Goal: Transaction & Acquisition: Purchase product/service

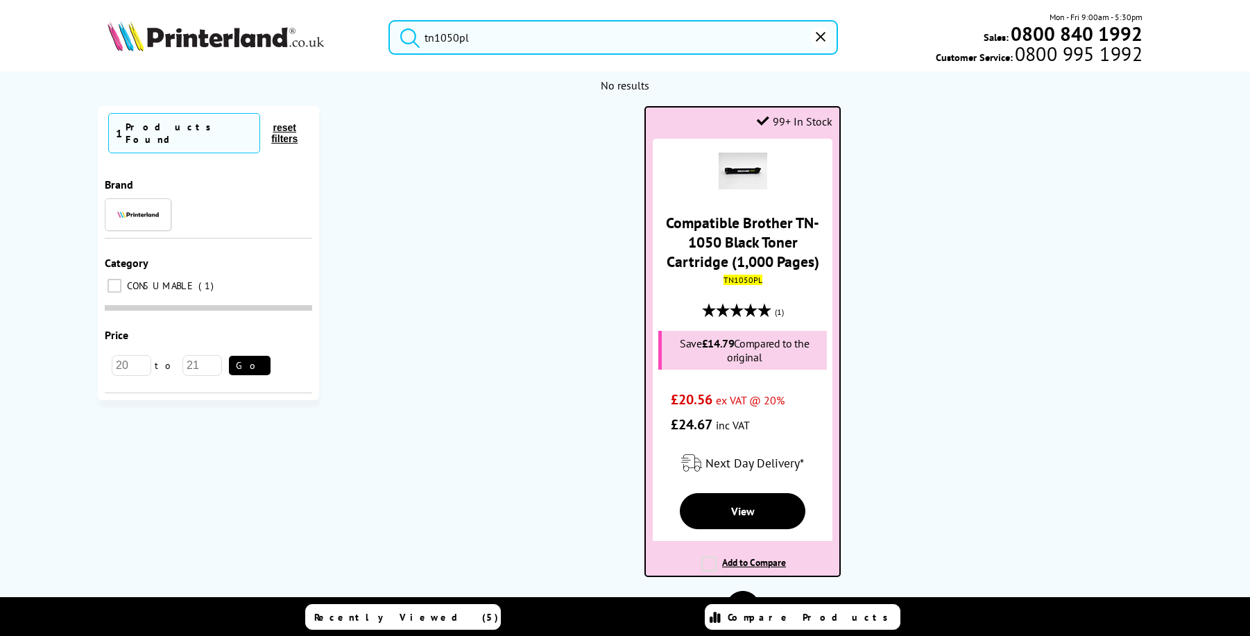
type input "tn1050pl"
click at [724, 242] on link "Compatible Brother TN-1050 Black Toner Cartridge (1,000 Pages)" at bounding box center [742, 242] width 153 height 58
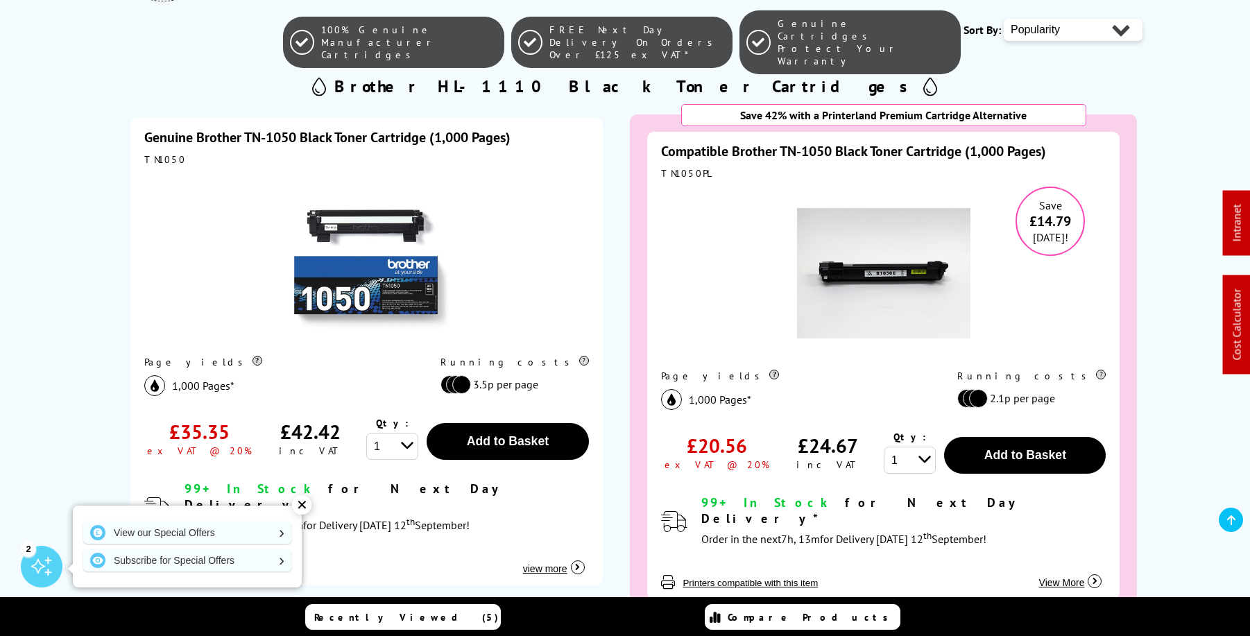
scroll to position [308, 0]
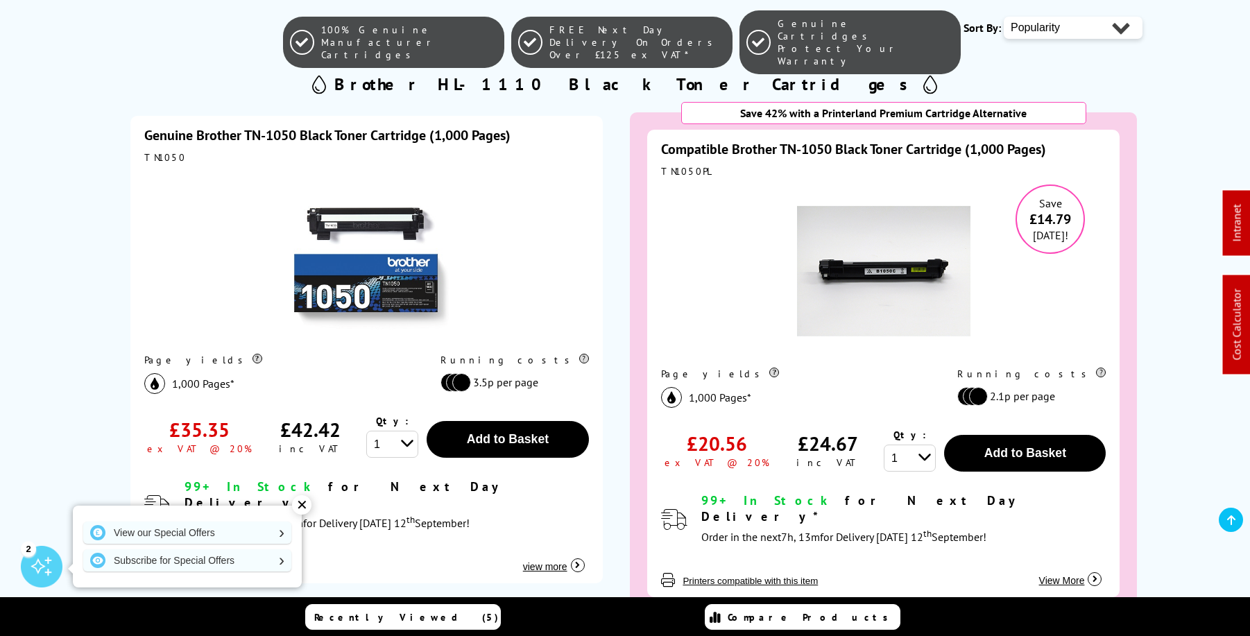
click at [372, 130] on link "Genuine Brother TN-1050 Black Toner Cartridge (1,000 Pages)" at bounding box center [327, 135] width 366 height 18
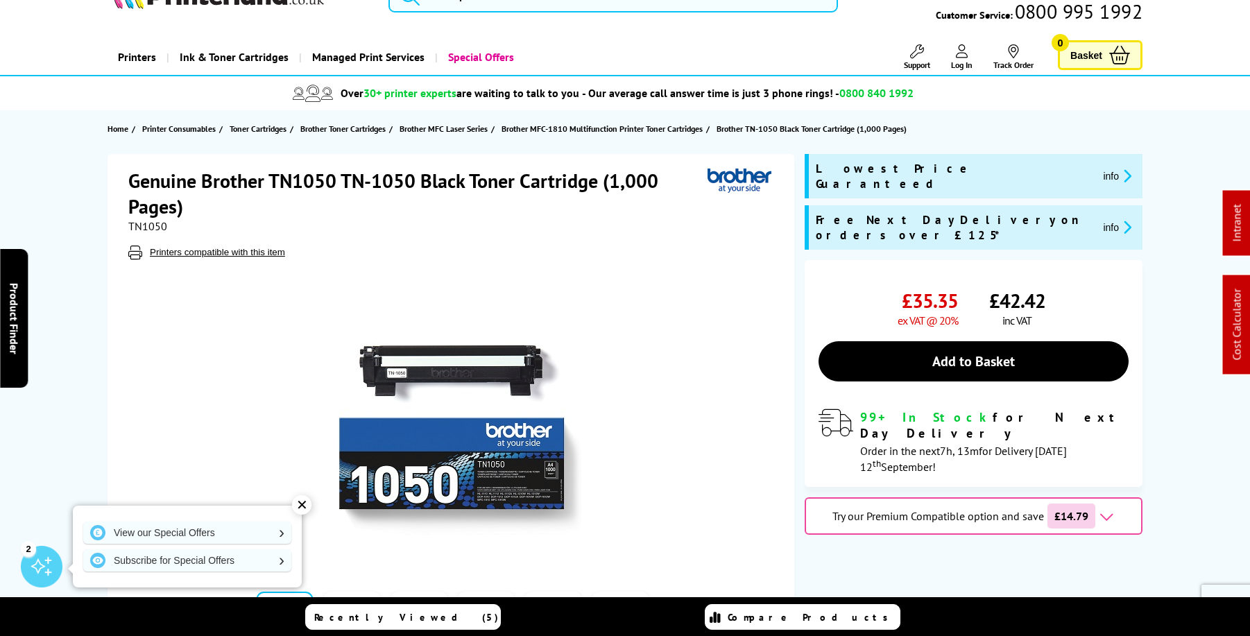
scroll to position [41, 0]
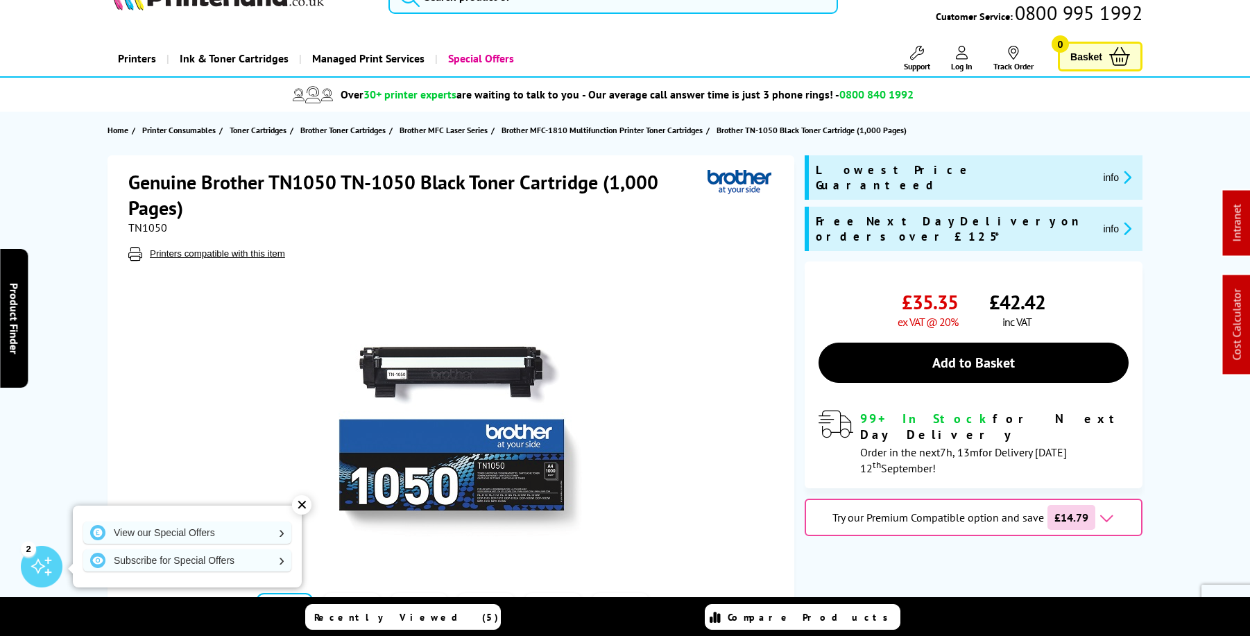
click at [466, 400] on img at bounding box center [452, 425] width 272 height 272
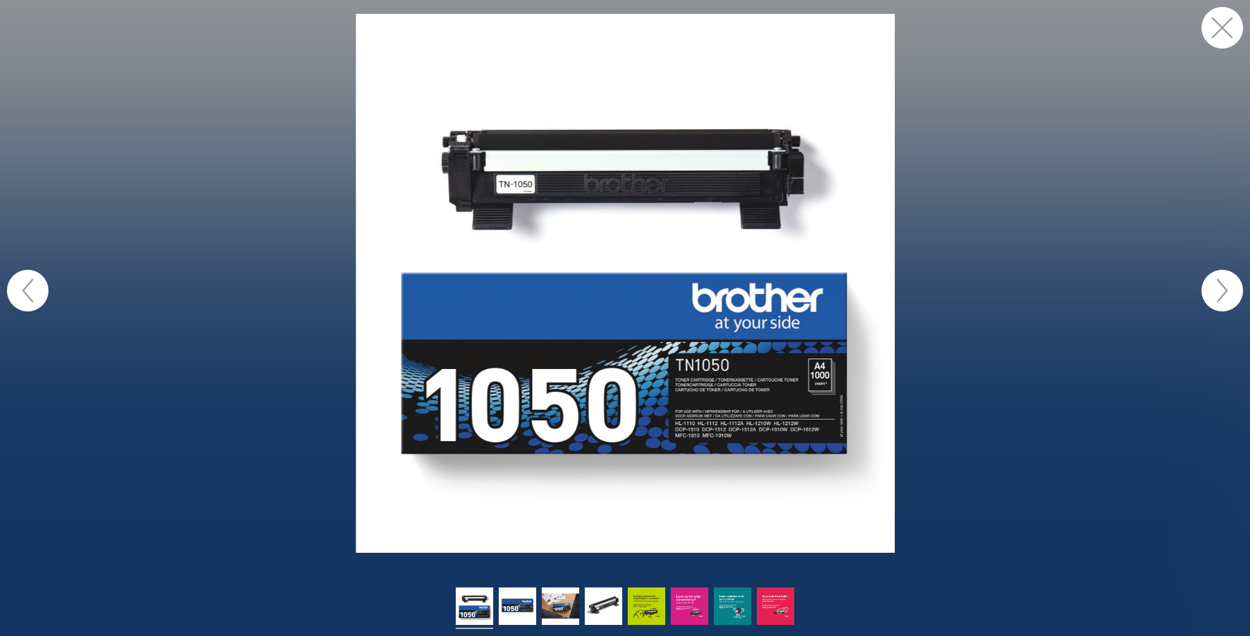
click at [1215, 29] on button "button" at bounding box center [1223, 28] width 42 height 42
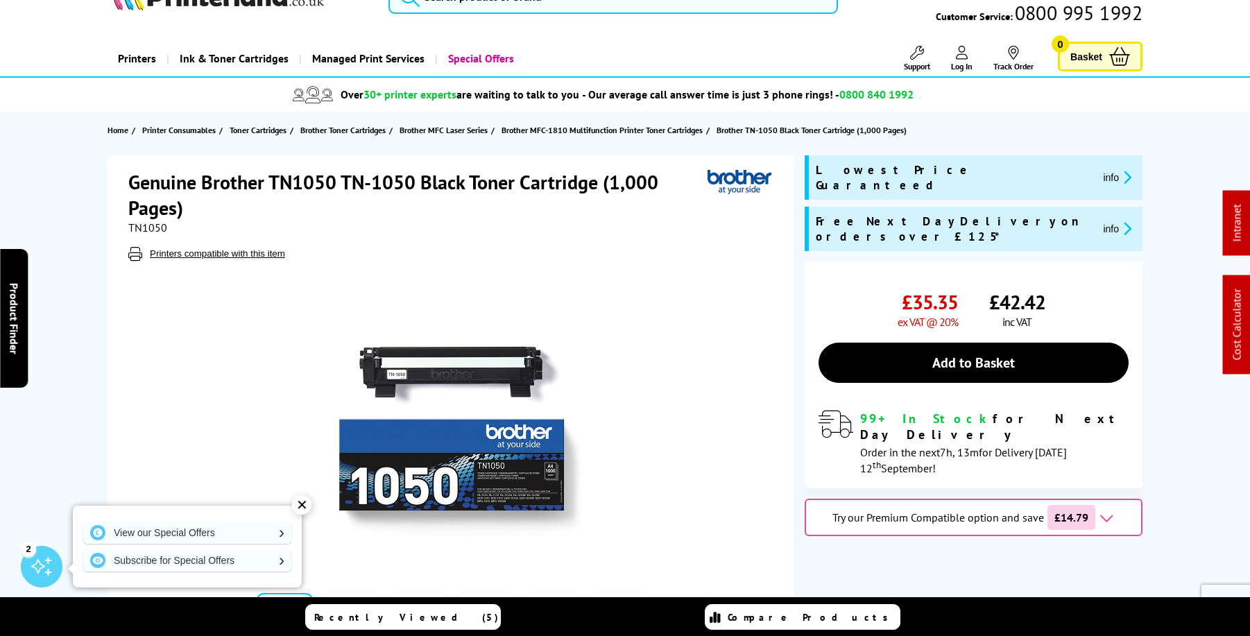
click at [157, 230] on span "TN1050" at bounding box center [147, 228] width 39 height 14
copy span "TN1050"
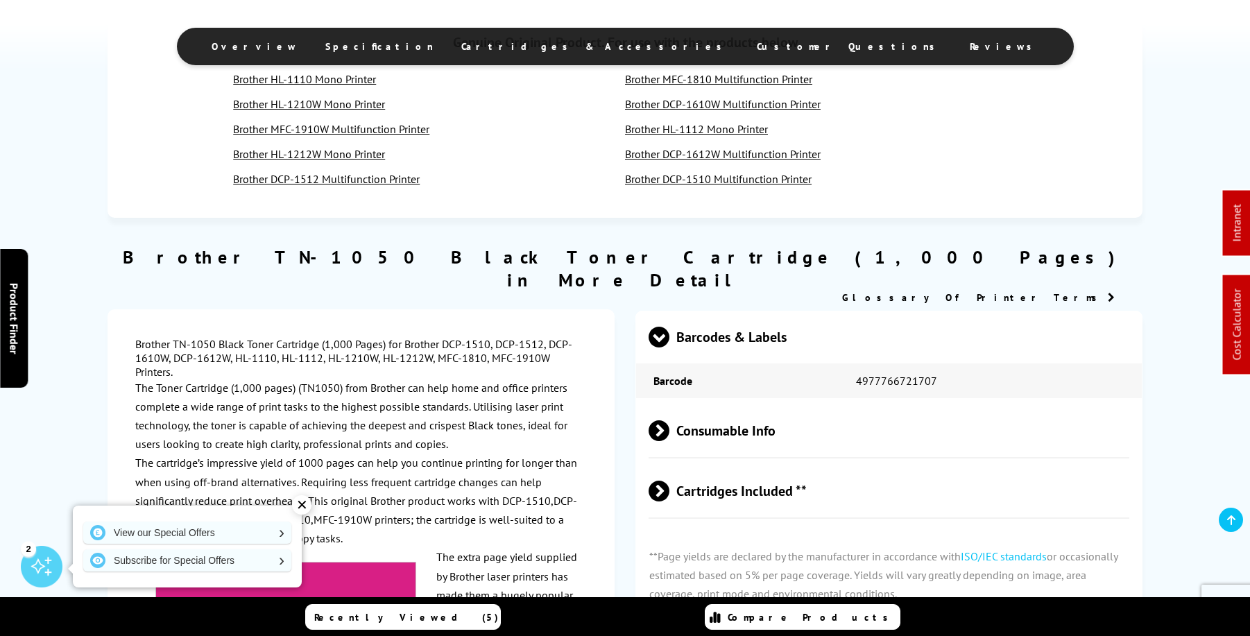
scroll to position [1165, 0]
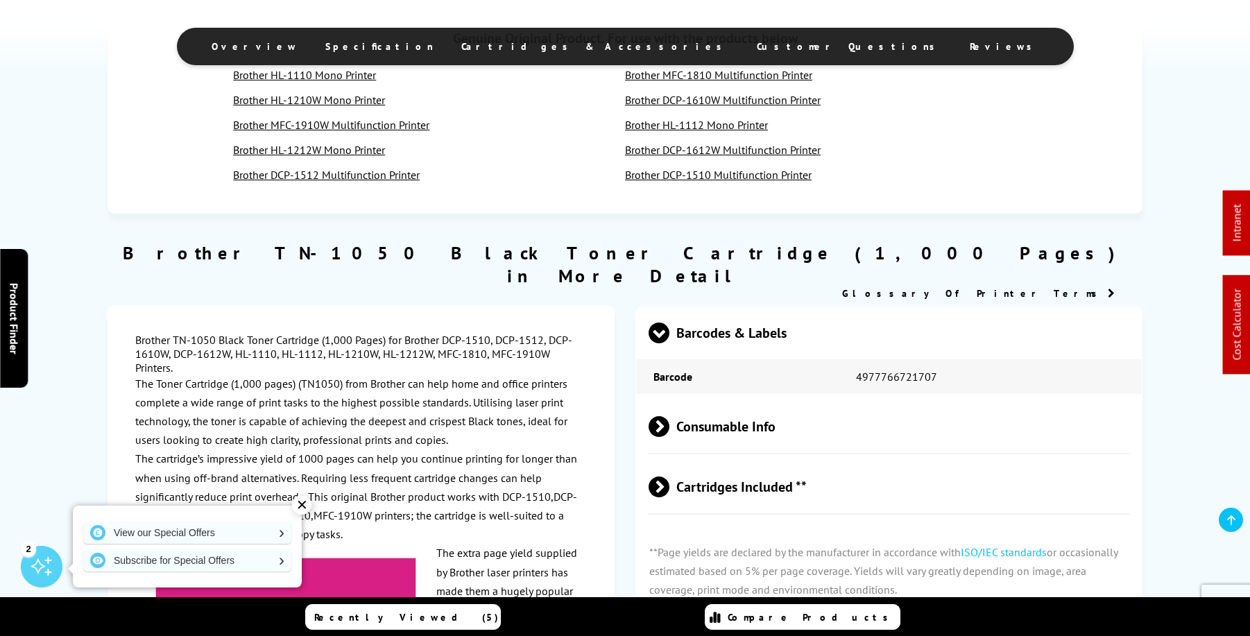
drag, startPoint x: 406, startPoint y: 320, endPoint x: 540, endPoint y: 328, distance: 134.9
copy div "Brother DCP-1510, DCP-1512, DCP-1610W, DCP-1612W, HL-1110, HL-1112, HL-1210W, H…"
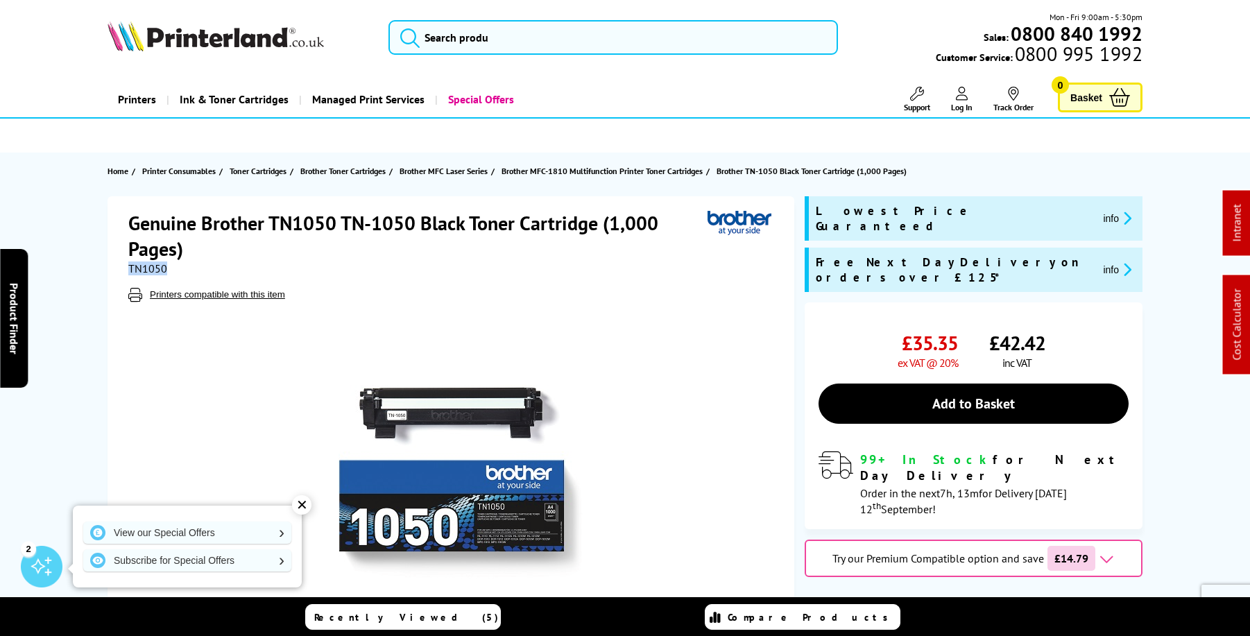
scroll to position [0, 0]
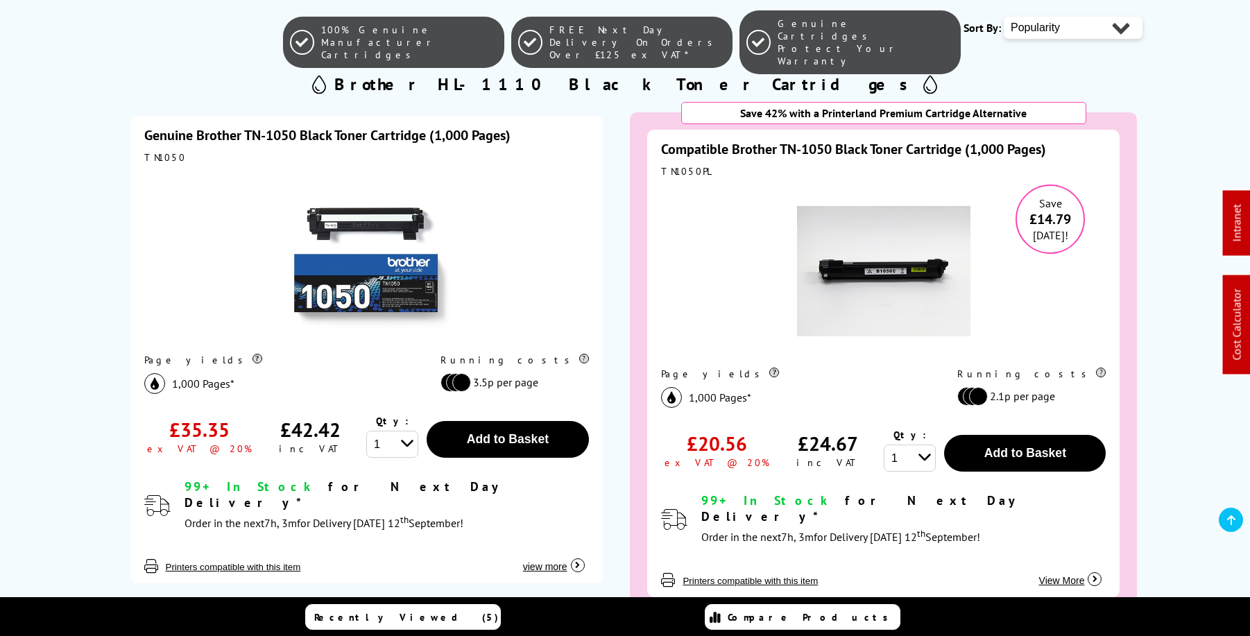
scroll to position [308, 0]
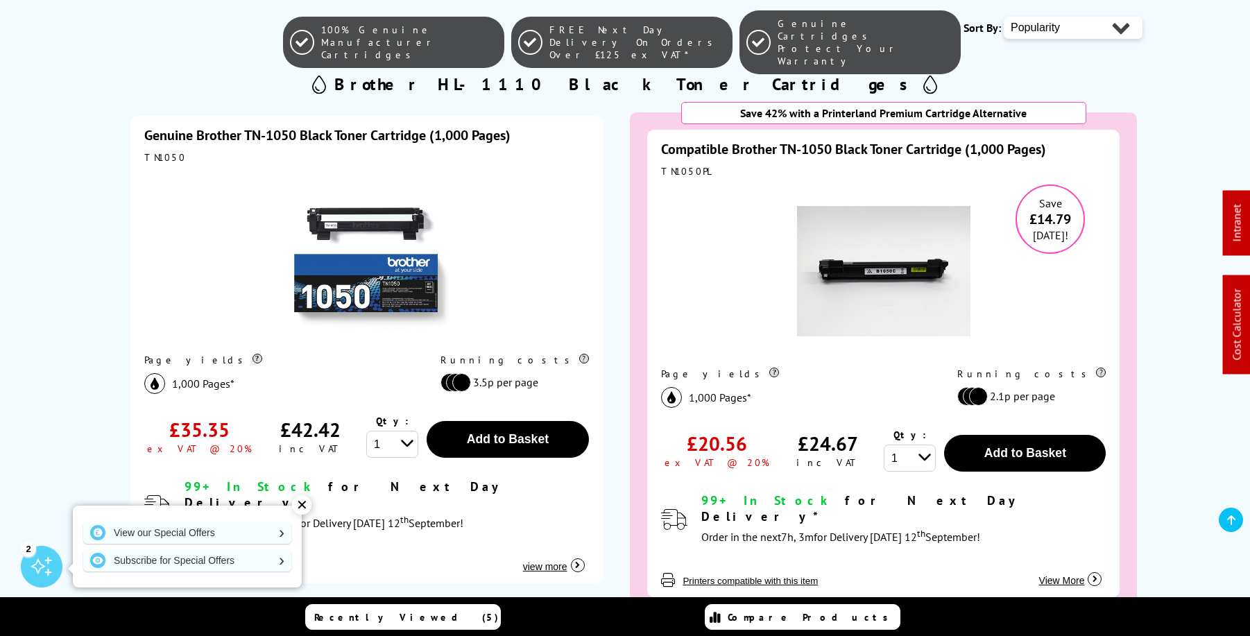
click at [684, 172] on div "TN1050PL" at bounding box center [883, 171] width 445 height 12
copy div "TN1050PL"
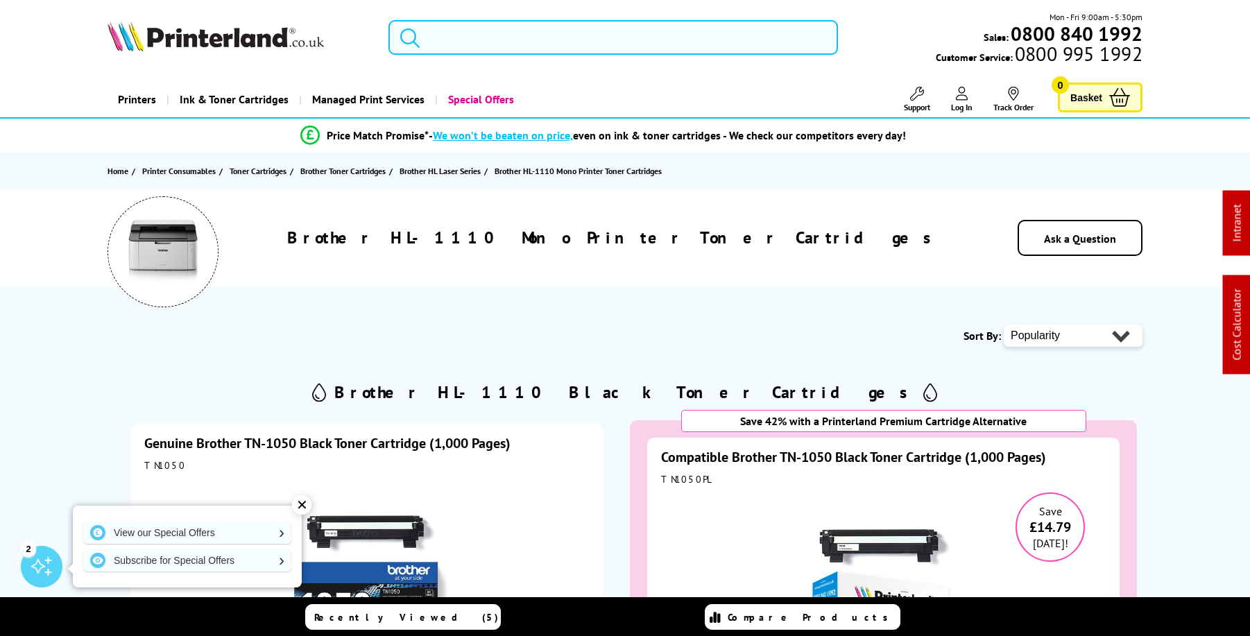
click at [600, 42] on input "search" at bounding box center [614, 37] width 450 height 35
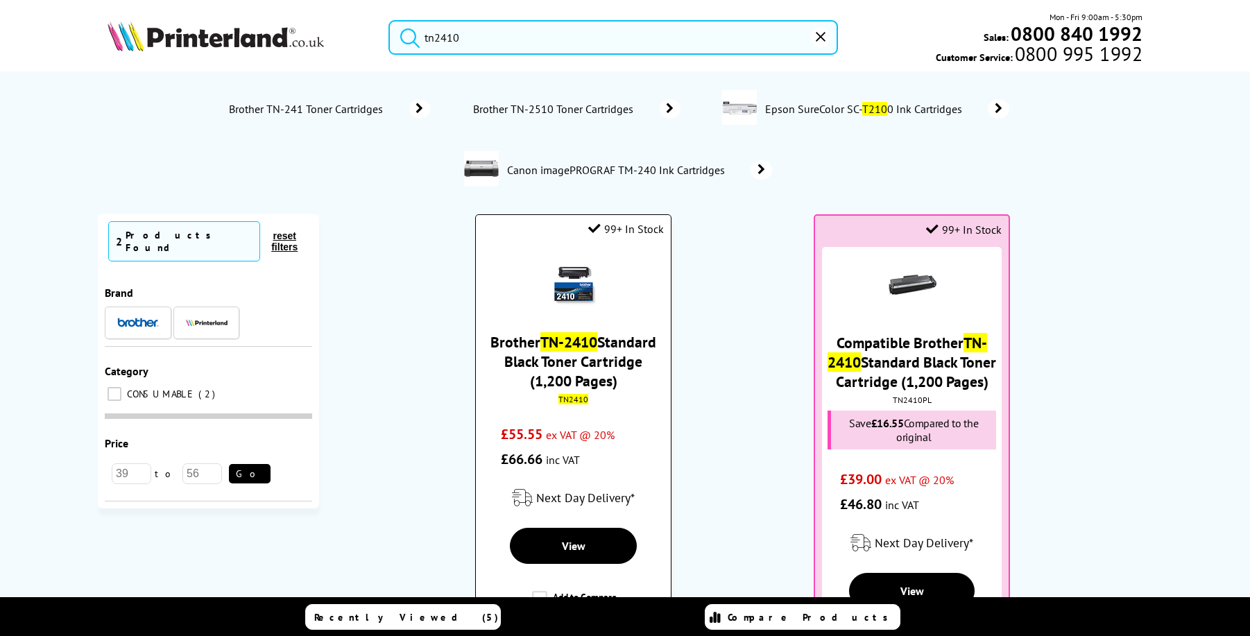
type input "tn2410"
click at [609, 356] on link "Brother TN-2410 Standard Black Toner Cartridge (1,200 Pages)" at bounding box center [574, 361] width 166 height 58
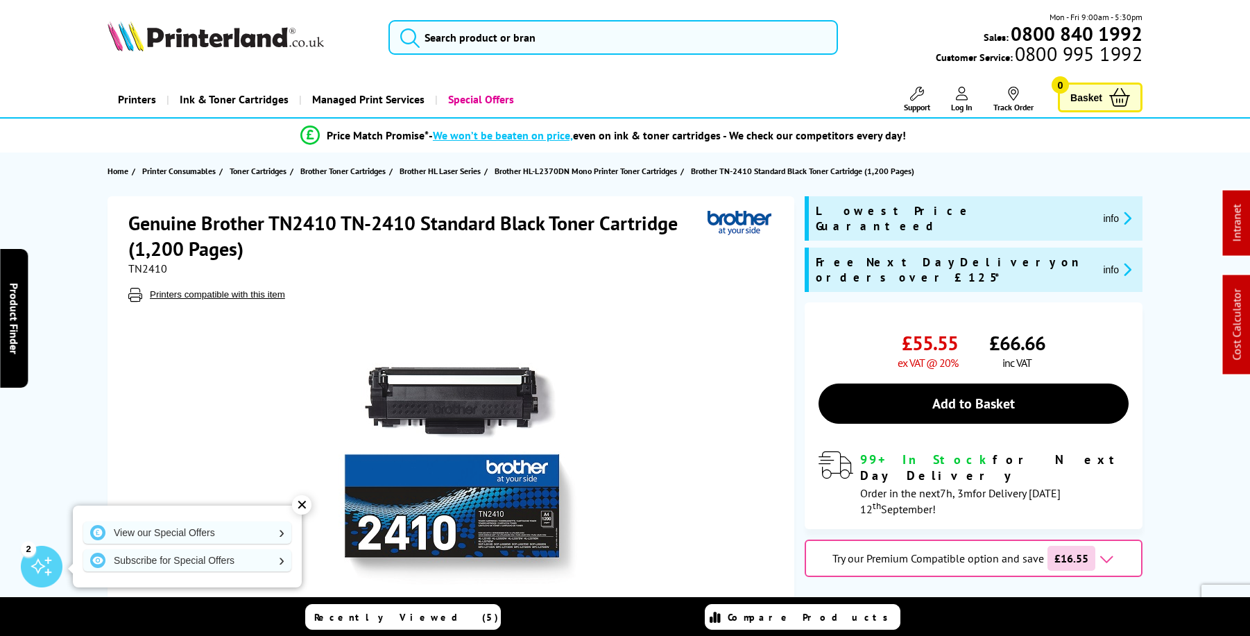
click at [463, 412] on img at bounding box center [452, 466] width 272 height 272
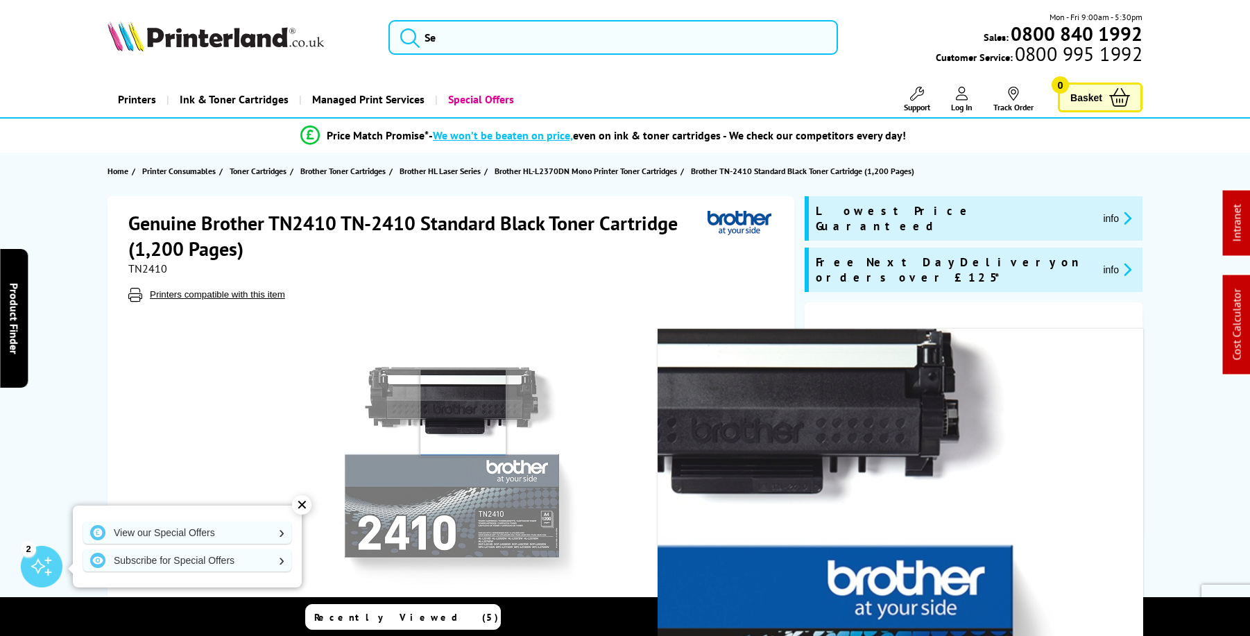
click at [463, 412] on img at bounding box center [452, 466] width 272 height 272
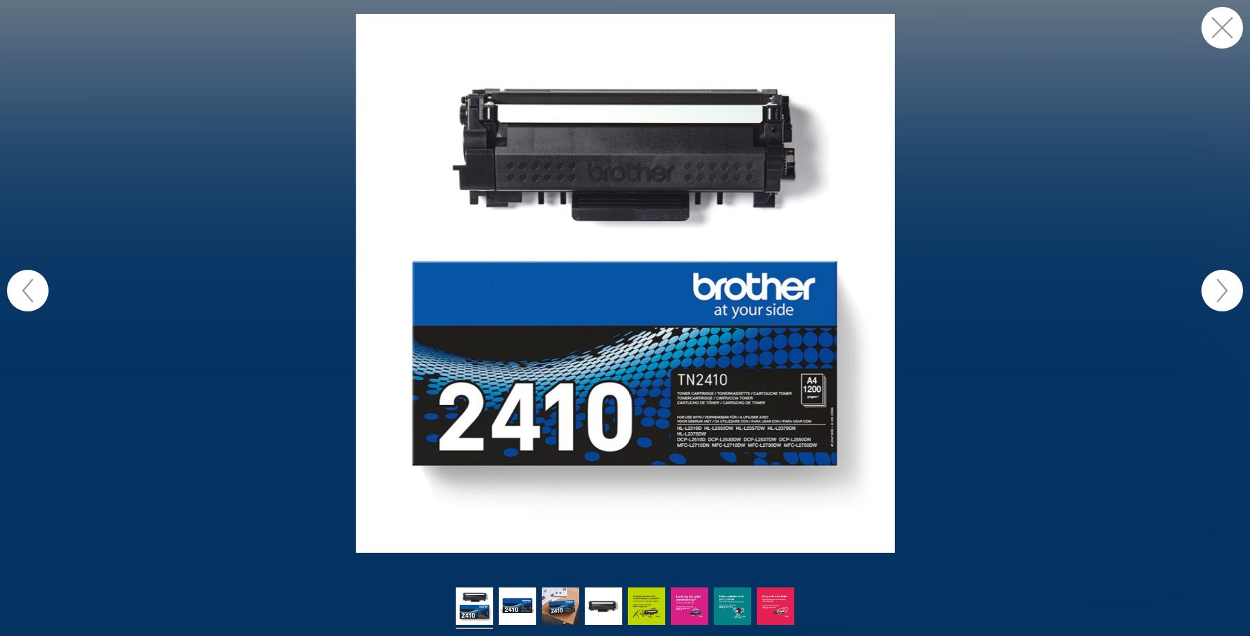
click at [350, 176] on figure at bounding box center [625, 283] width 1250 height 539
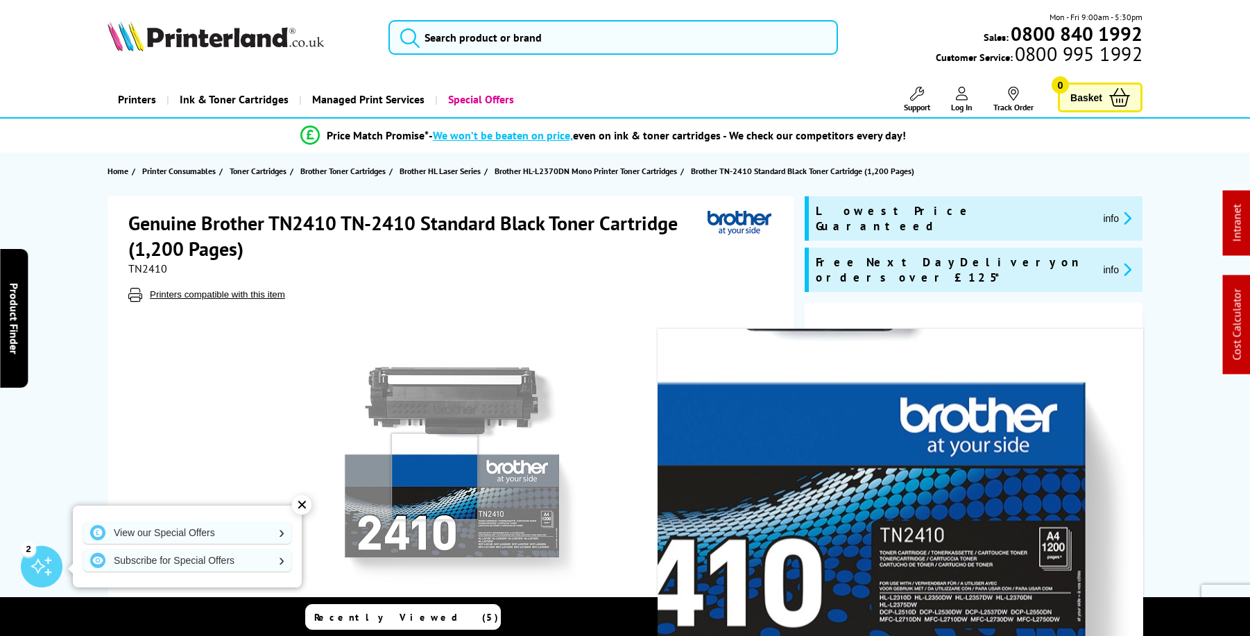
click at [435, 476] on img at bounding box center [452, 466] width 272 height 272
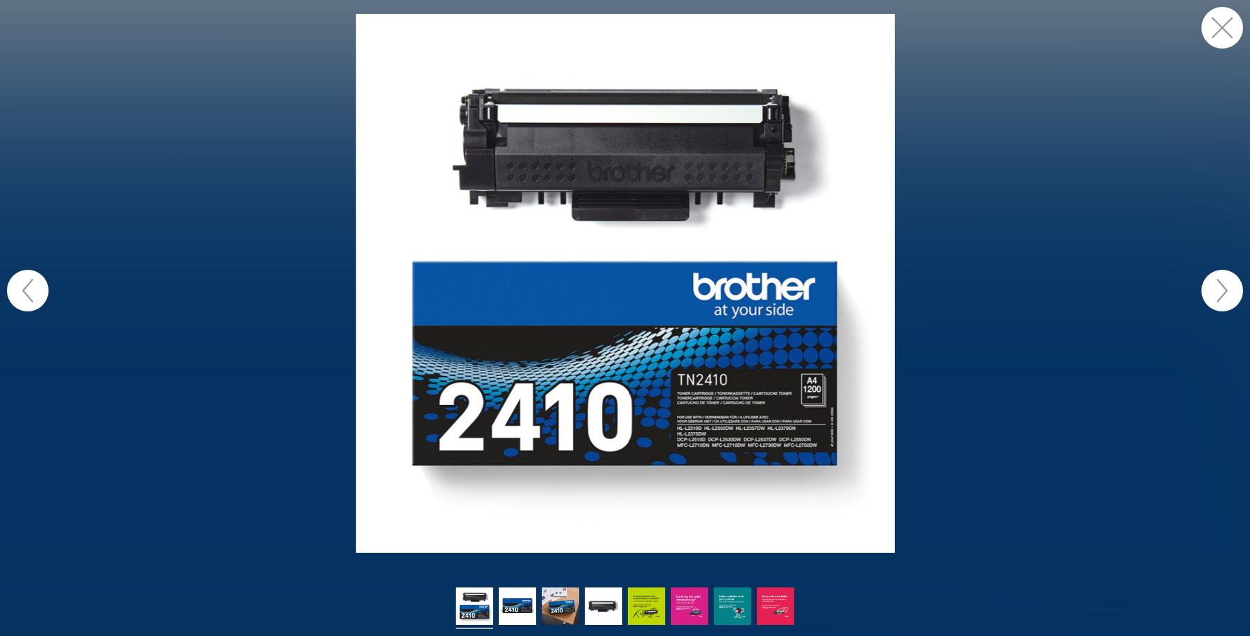
click at [1227, 36] on button "button" at bounding box center [1223, 28] width 42 height 42
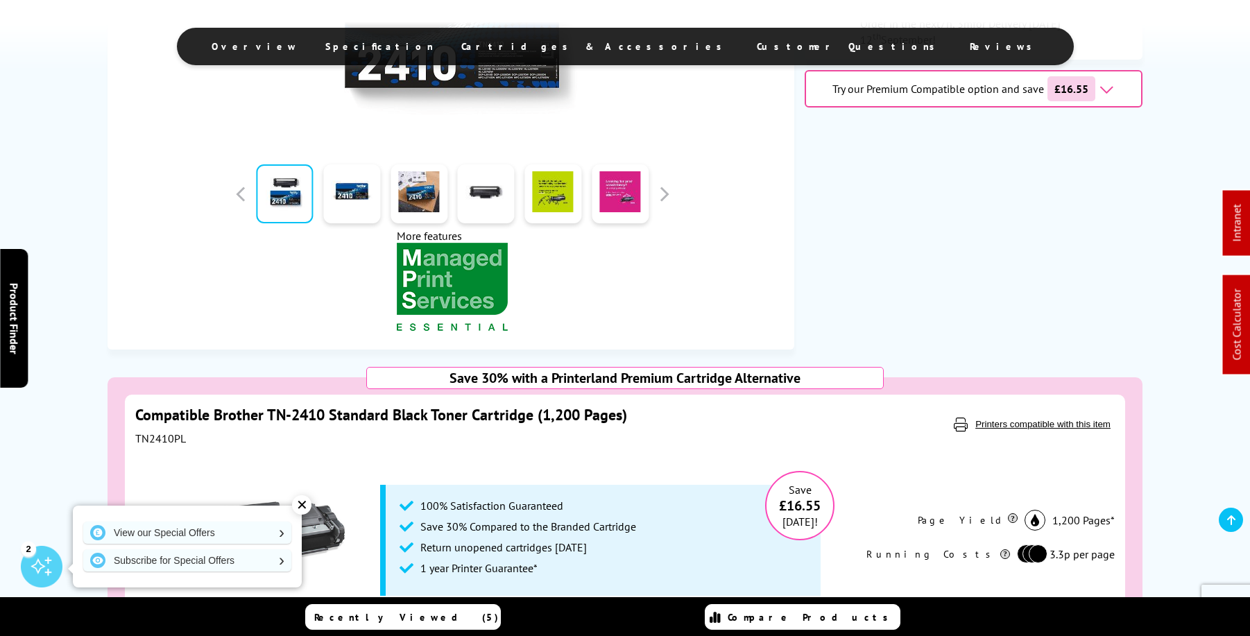
scroll to position [486, 0]
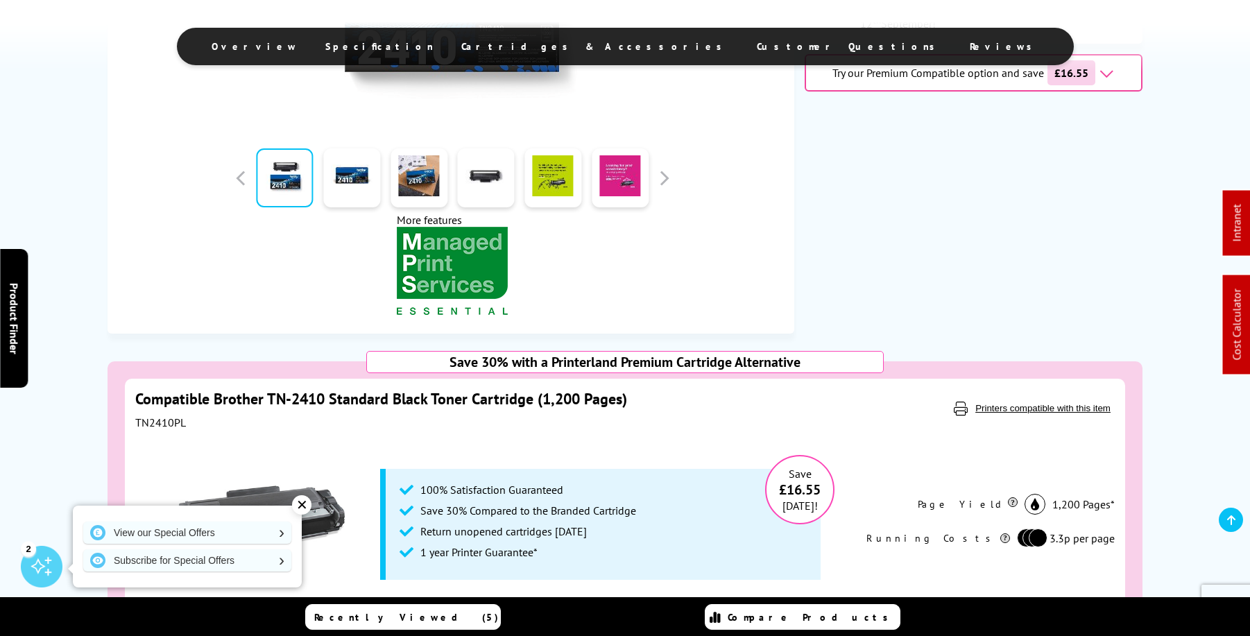
click at [162, 422] on div "TN2410PL" at bounding box center [477, 423] width 685 height 14
copy div "TN2410PL"
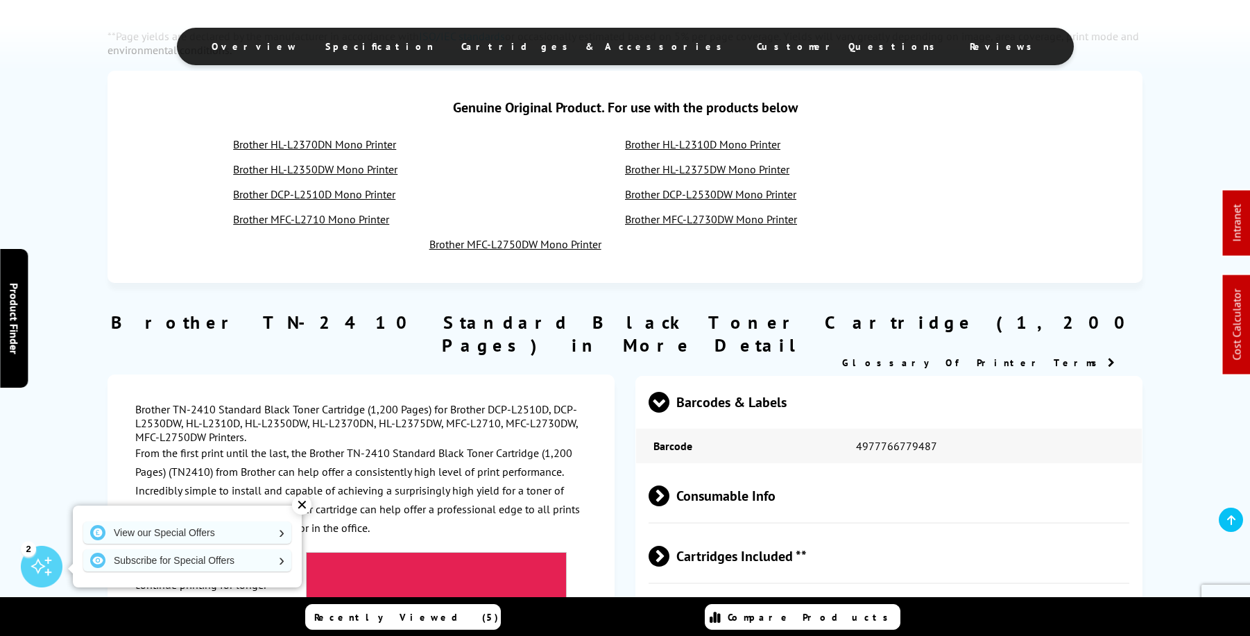
scroll to position [1214, 0]
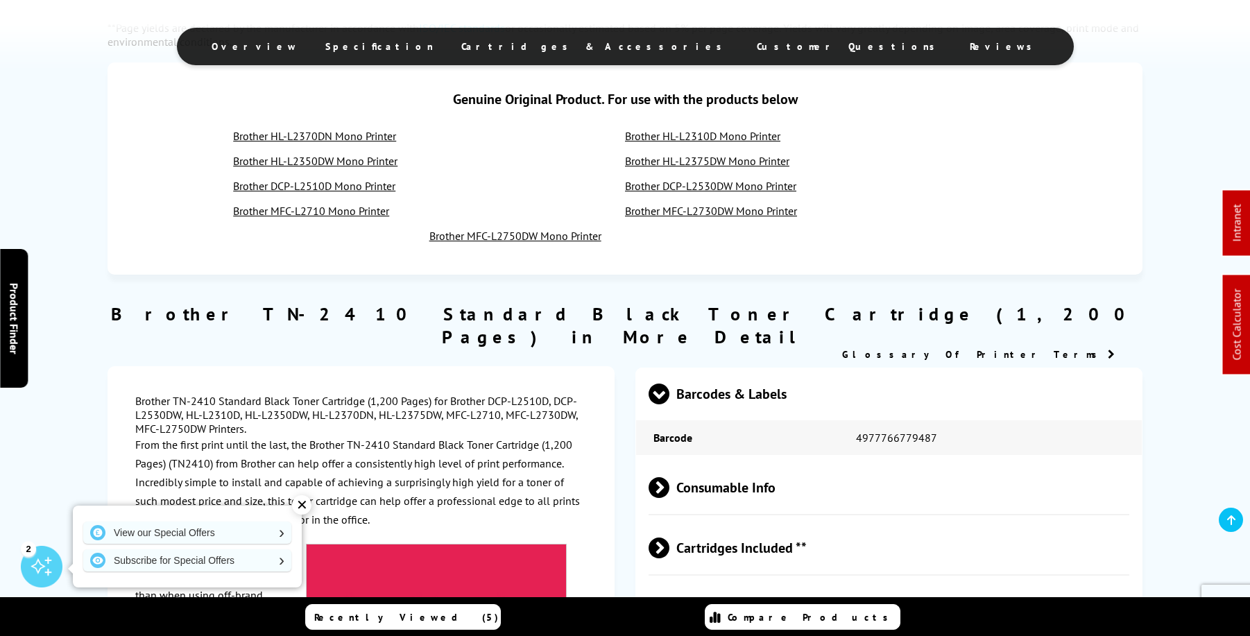
drag, startPoint x: 490, startPoint y: 378, endPoint x: 206, endPoint y: 405, distance: 285.0
copy div "DCP-L2510D, DCP-L2530DW, HL-L2310D, HL-L2350DW, HL-L2370DN, HL-L2375DW, MFC-L27…"
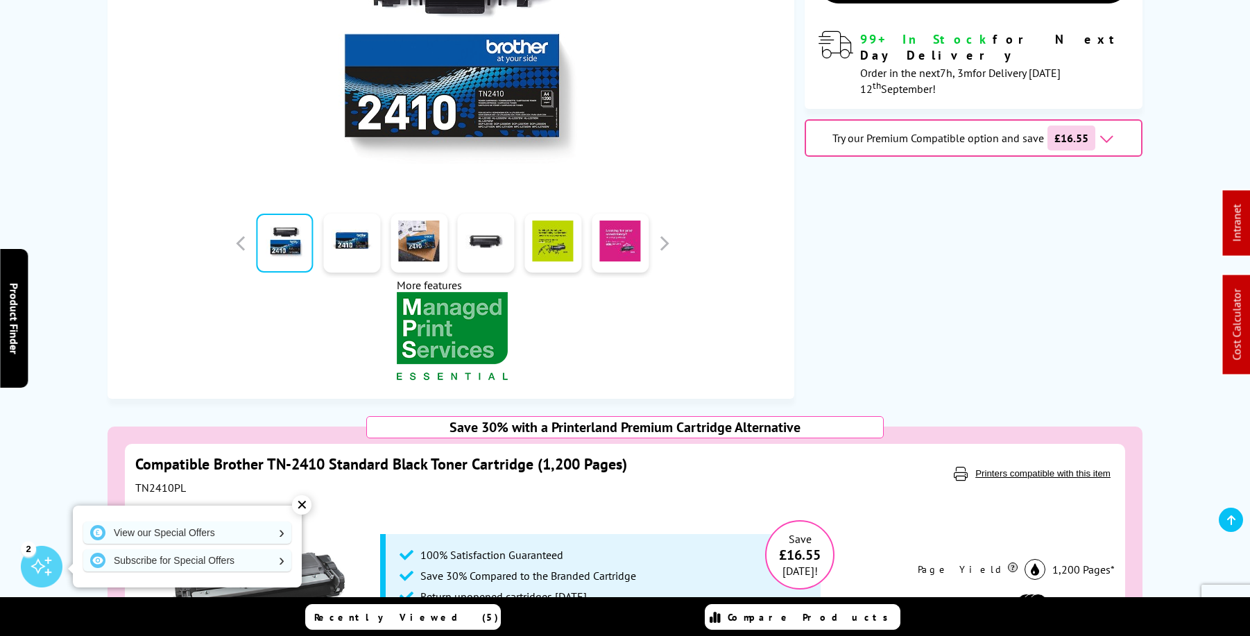
scroll to position [484, 0]
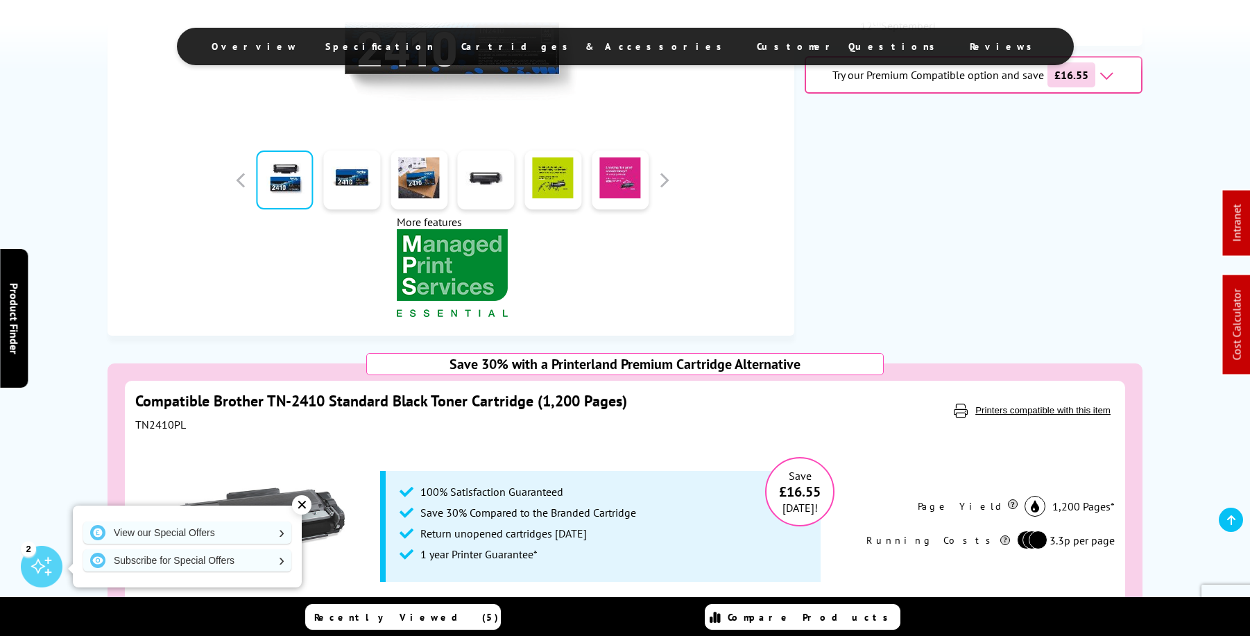
click at [151, 427] on div "TN2410PL" at bounding box center [477, 425] width 685 height 14
copy div "TN2410PL"
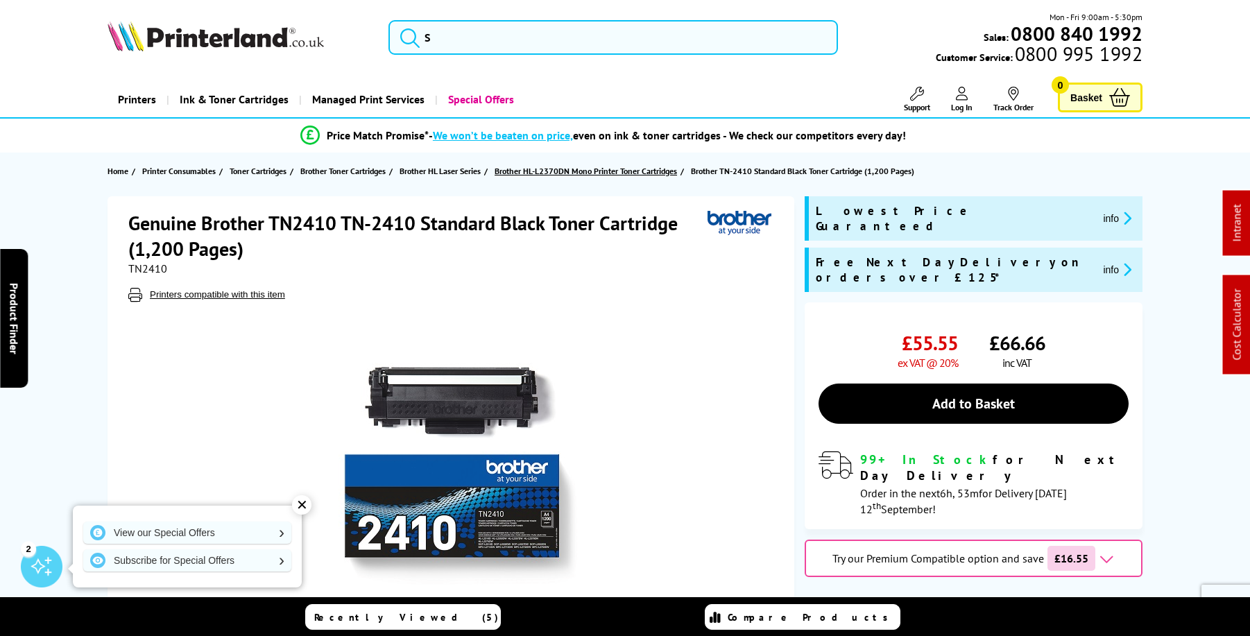
click at [654, 169] on span "Brother HL-L2370DN Mono Printer Toner Cartridges" at bounding box center [586, 171] width 182 height 15
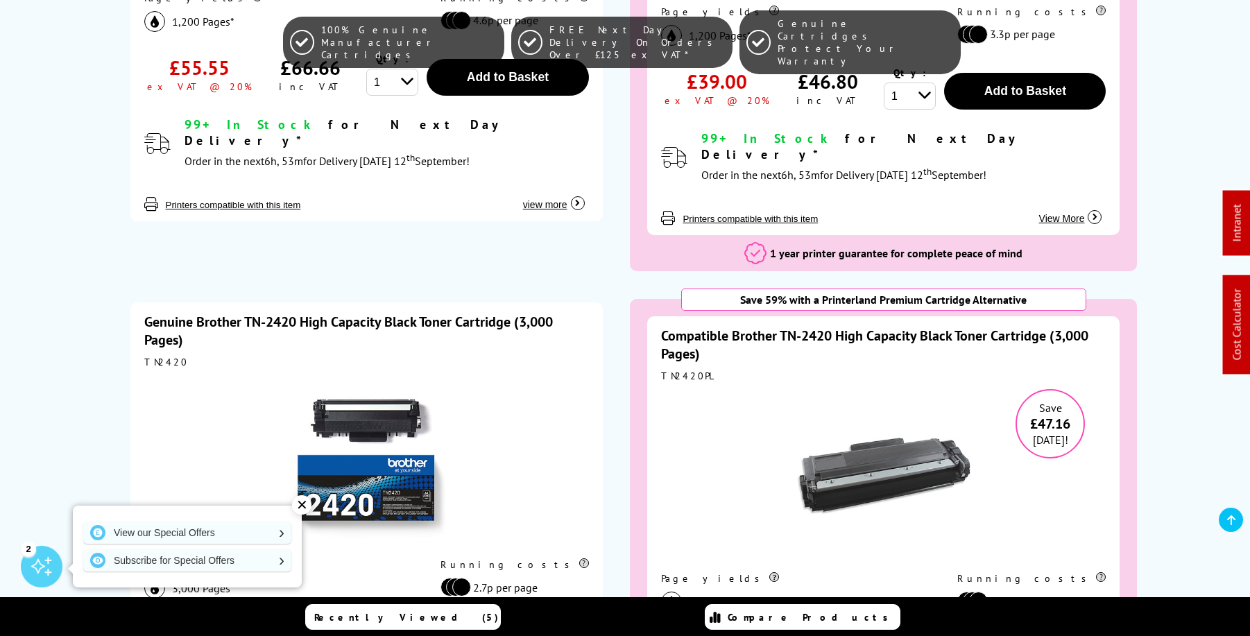
scroll to position [811, 0]
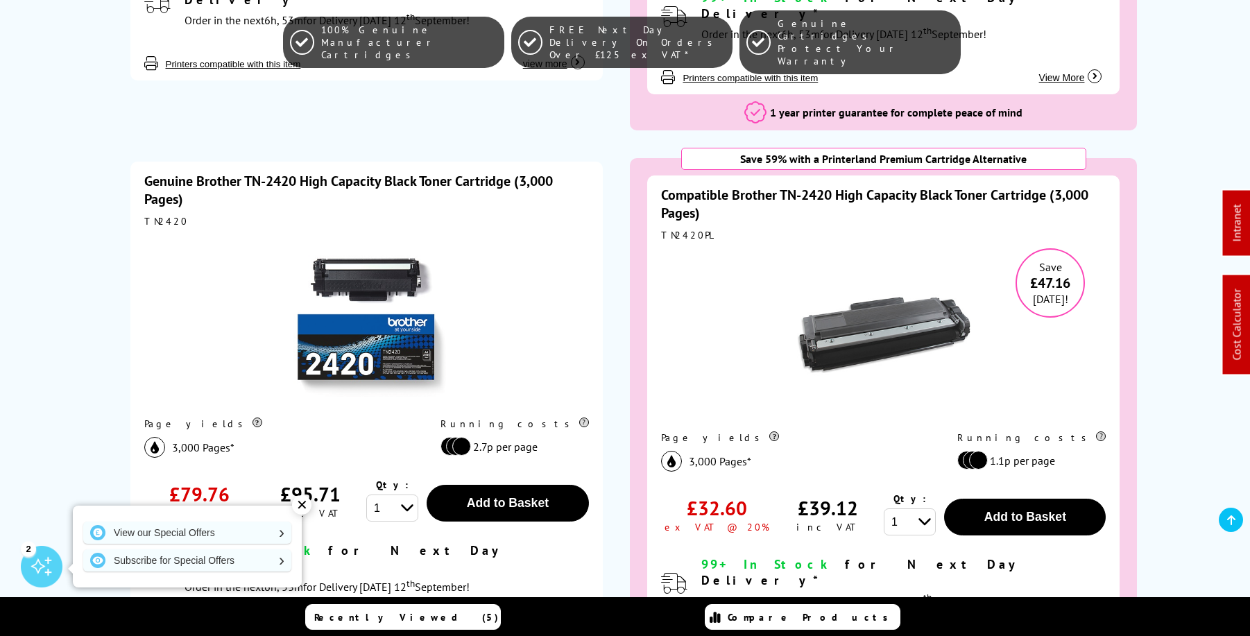
click at [688, 238] on div "TN2420PL" at bounding box center [883, 235] width 445 height 12
copy div "TN2420PL"
click at [468, 187] on link "Genuine Brother TN-2420 High Capacity Black Toner Cartridge (3,000 Pages)" at bounding box center [348, 190] width 409 height 36
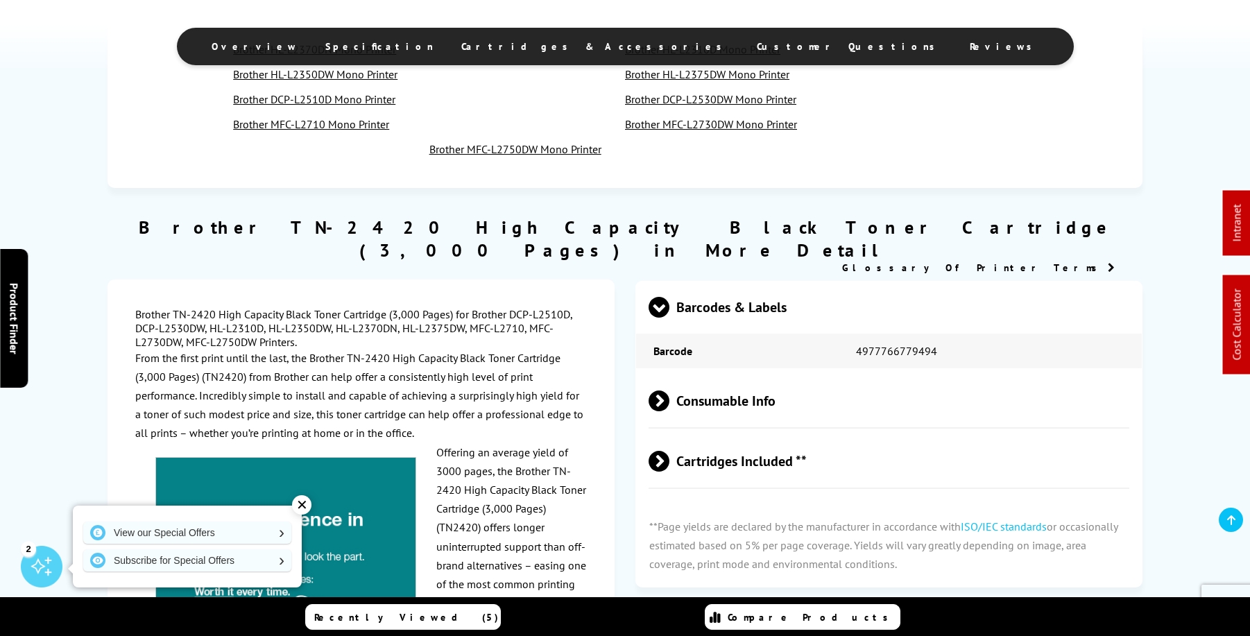
scroll to position [1603, 0]
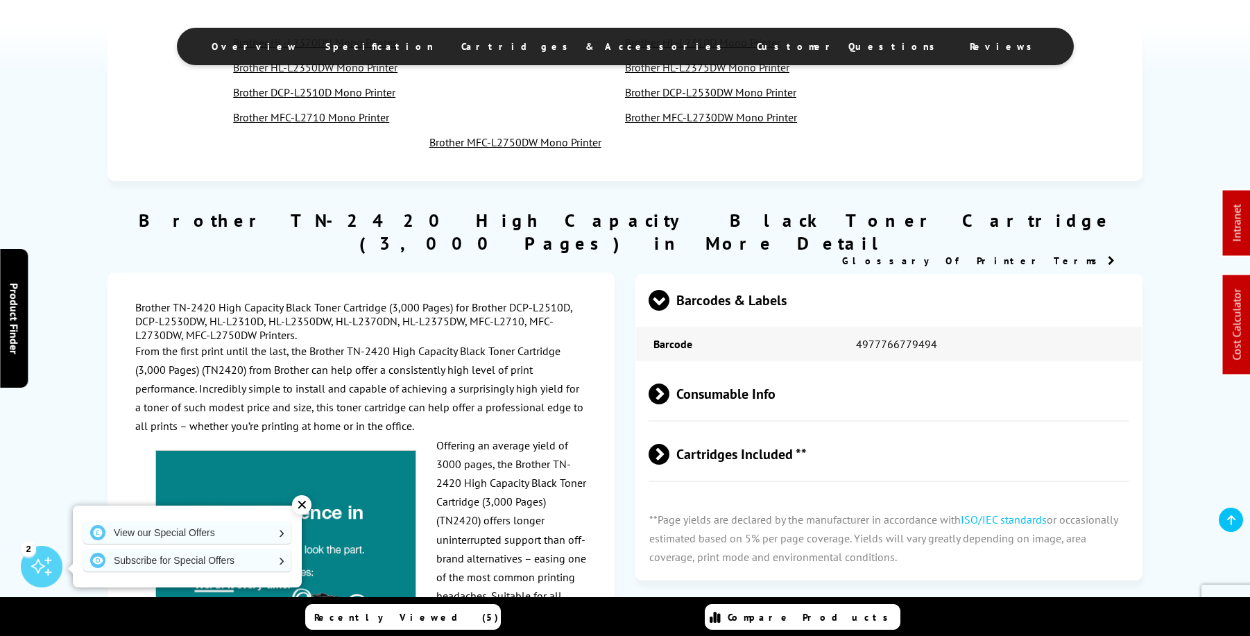
drag, startPoint x: 513, startPoint y: 285, endPoint x: 253, endPoint y: 315, distance: 261.9
click at [253, 315] on div "Brother TN-2420 High Capacity Black Toner Cartridge (3,000 Pages) for Brother D…" at bounding box center [361, 641] width 452 height 683
copy div "DCP-L2510D, DCP-L2530DW, HL-L2310D, HL-L2350DW, HL-L2370DN, HL-L2375DW, MFC-L27…"
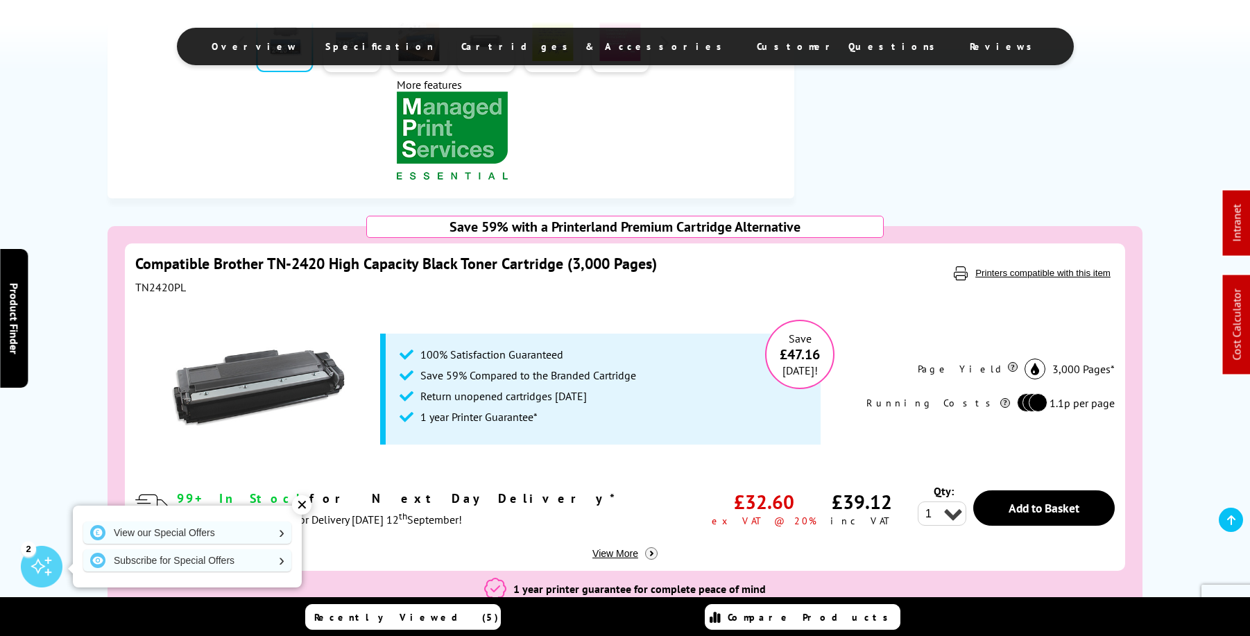
scroll to position [656, 0]
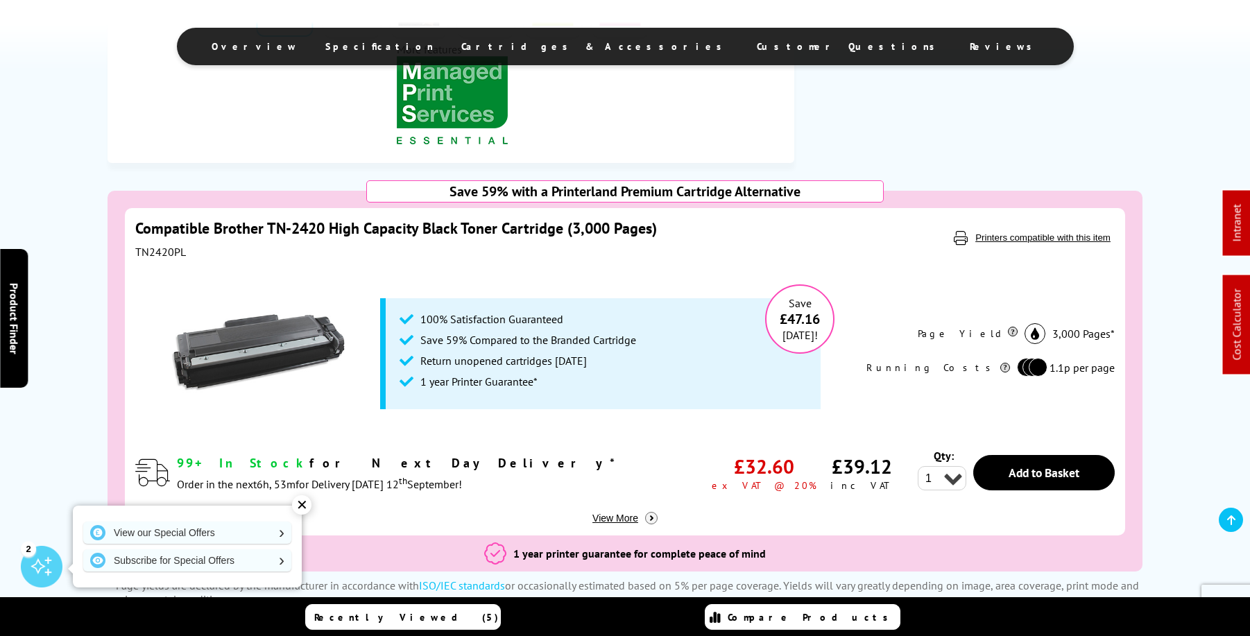
click at [162, 253] on div "TN2420PL" at bounding box center [477, 252] width 685 height 14
copy div "TN2420PL"
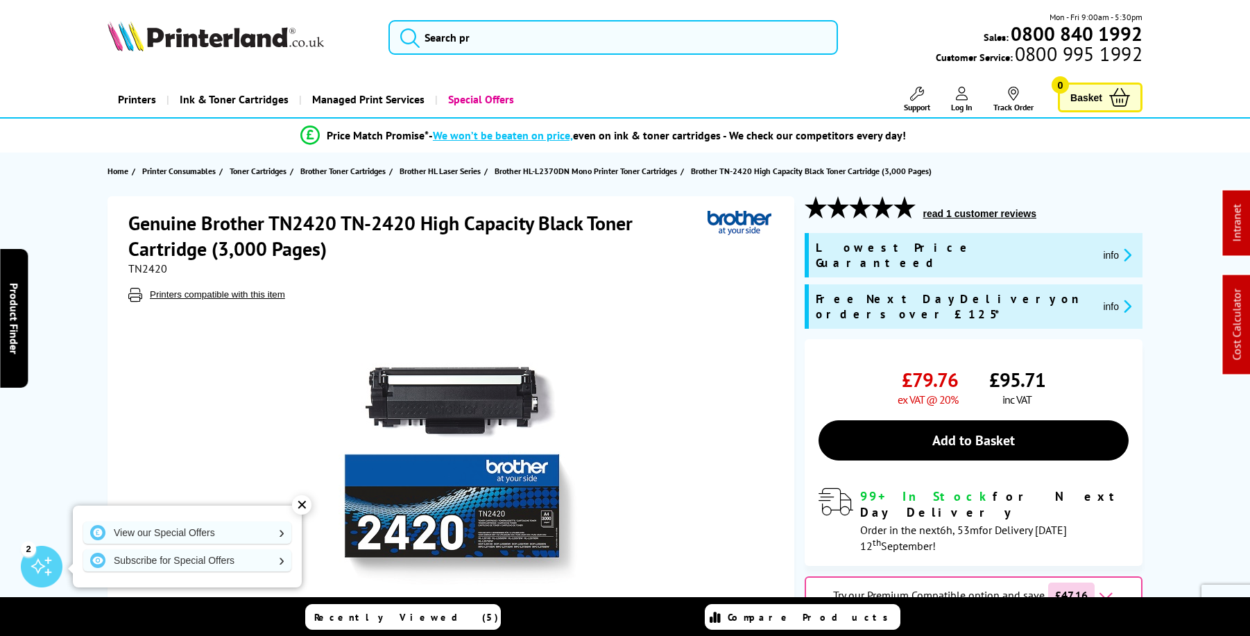
scroll to position [0, 0]
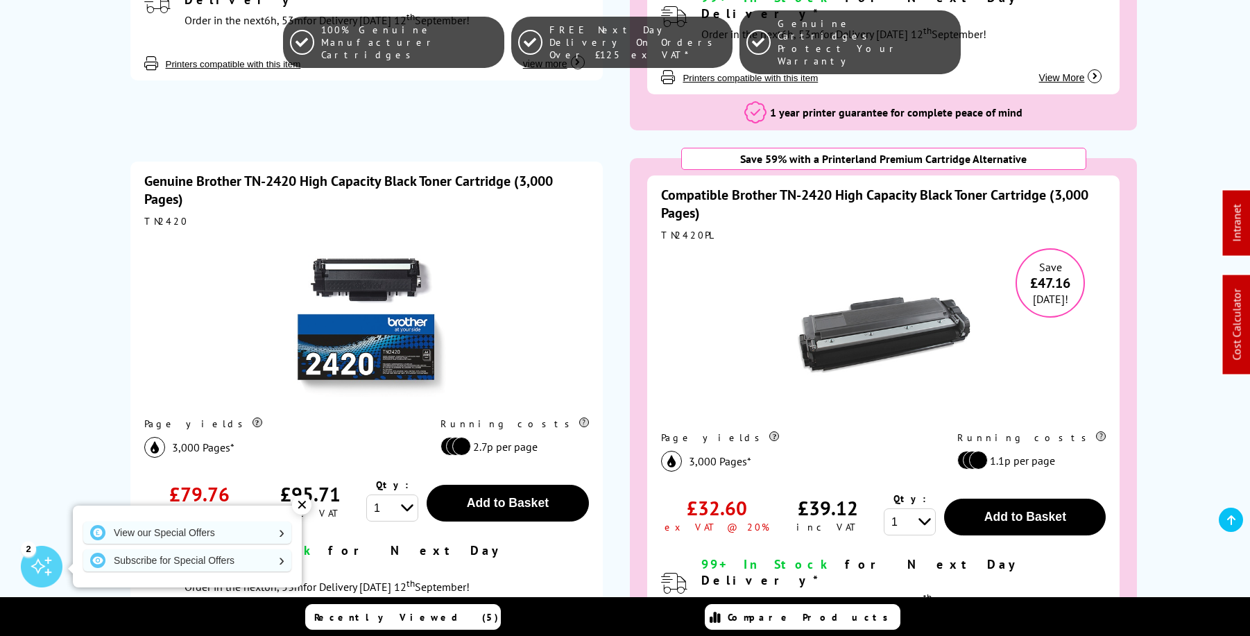
click at [683, 241] on div "TN2420PL" at bounding box center [883, 235] width 445 height 12
copy div "TN2420PL"
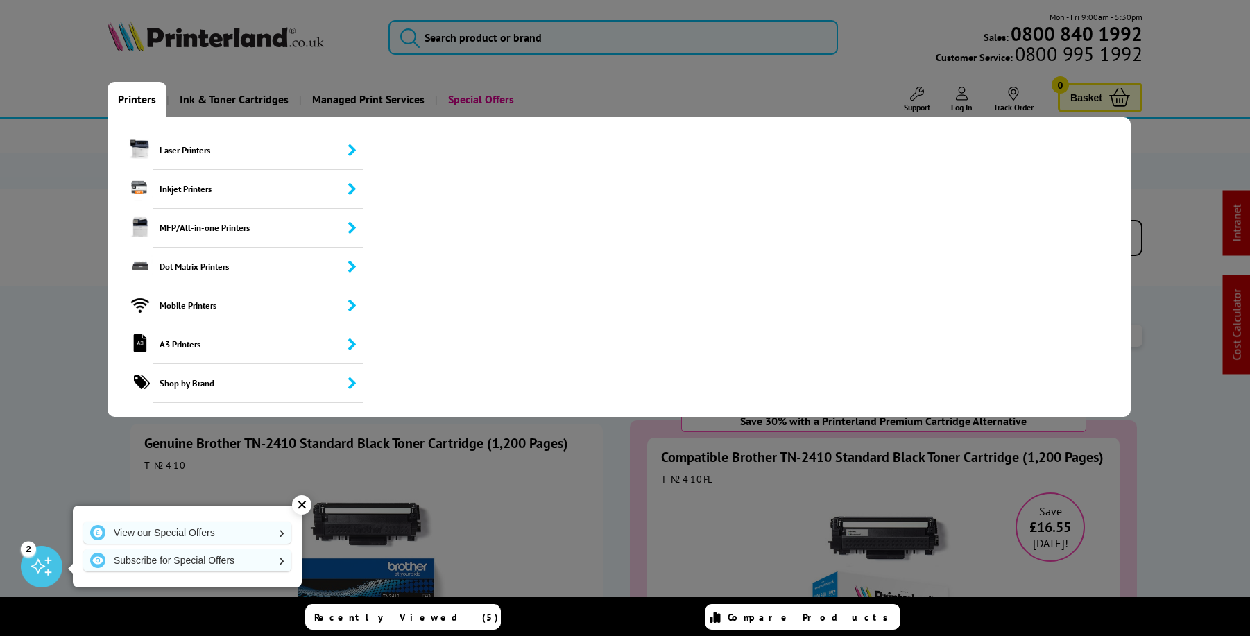
click at [137, 102] on link "Printers" at bounding box center [137, 99] width 59 height 35
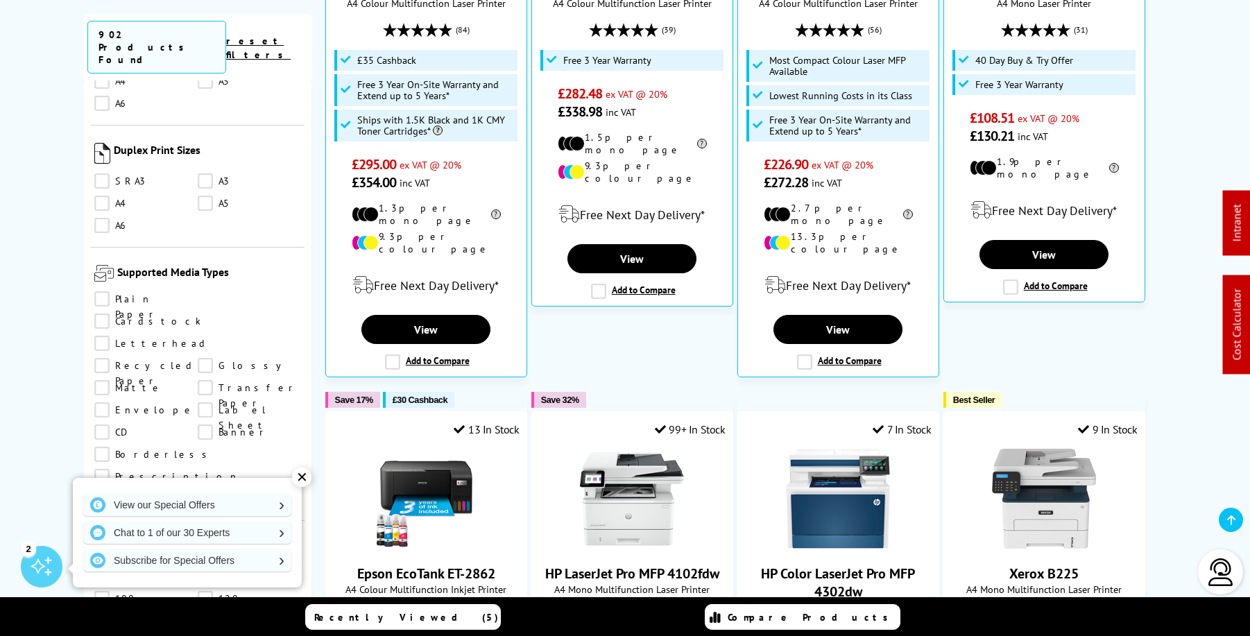
scroll to position [1512, 0]
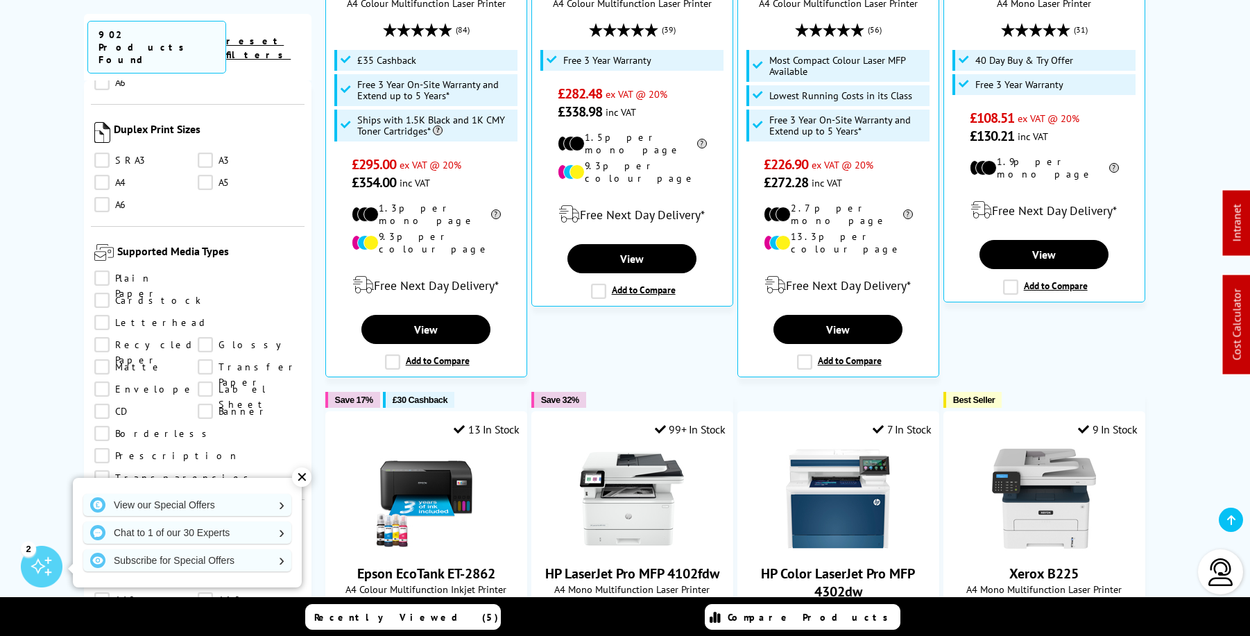
click at [198, 382] on link "Envelope" at bounding box center [145, 389] width 103 height 15
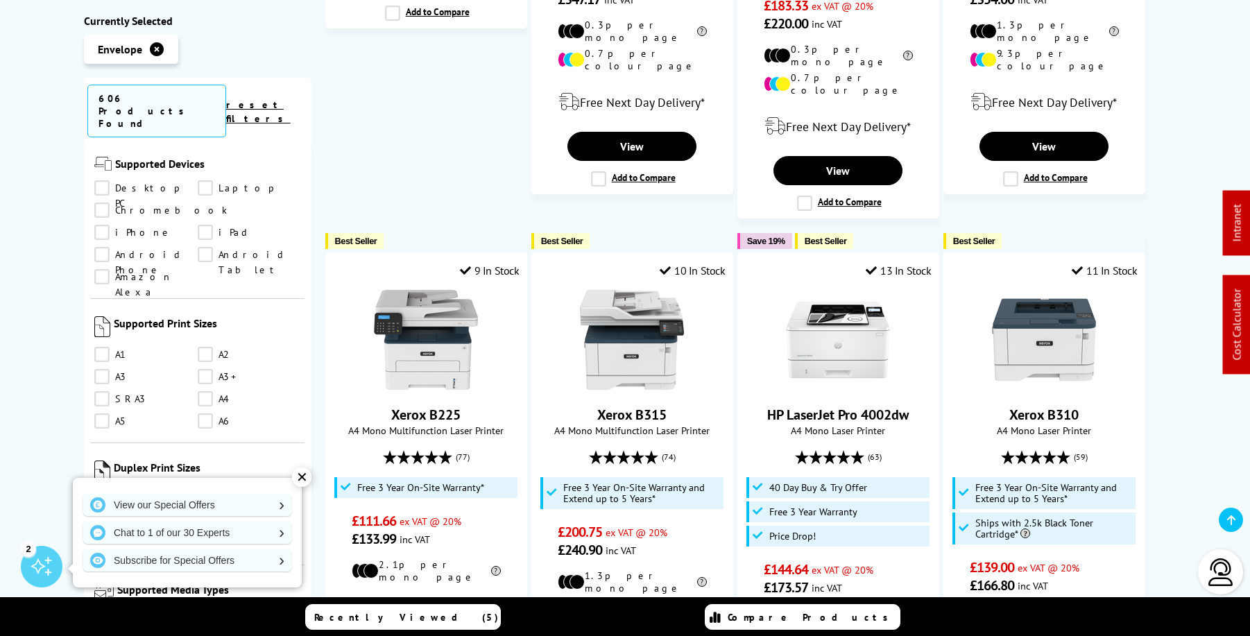
scroll to position [1255, 0]
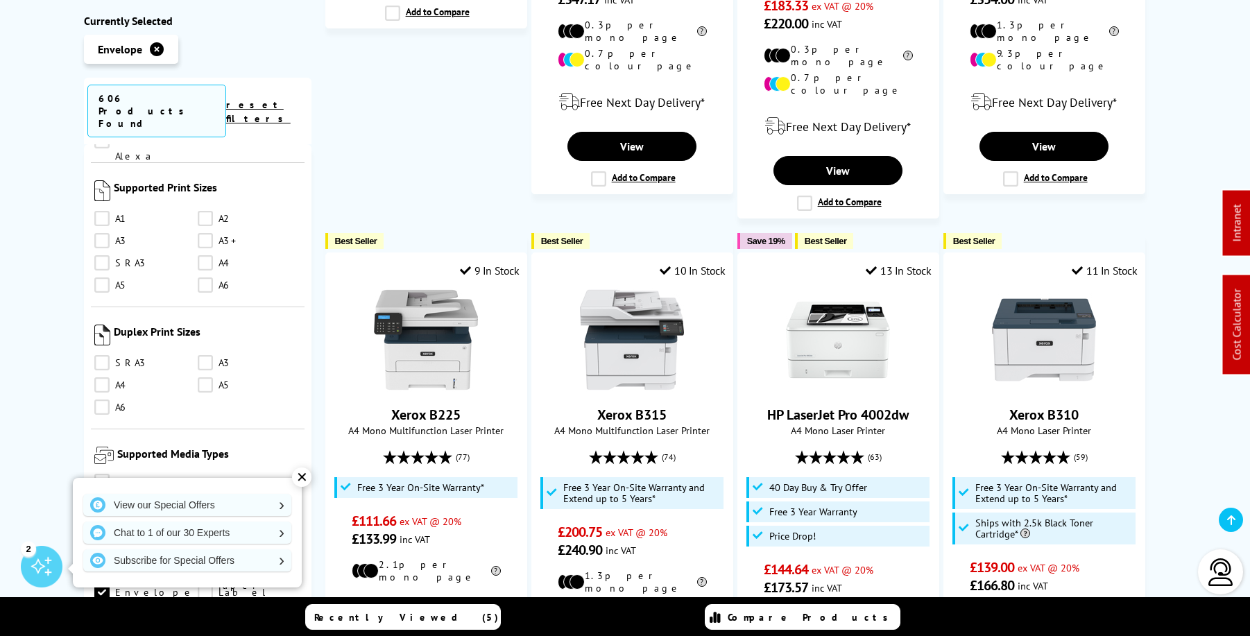
click at [198, 584] on link "Envelope" at bounding box center [145, 591] width 103 height 15
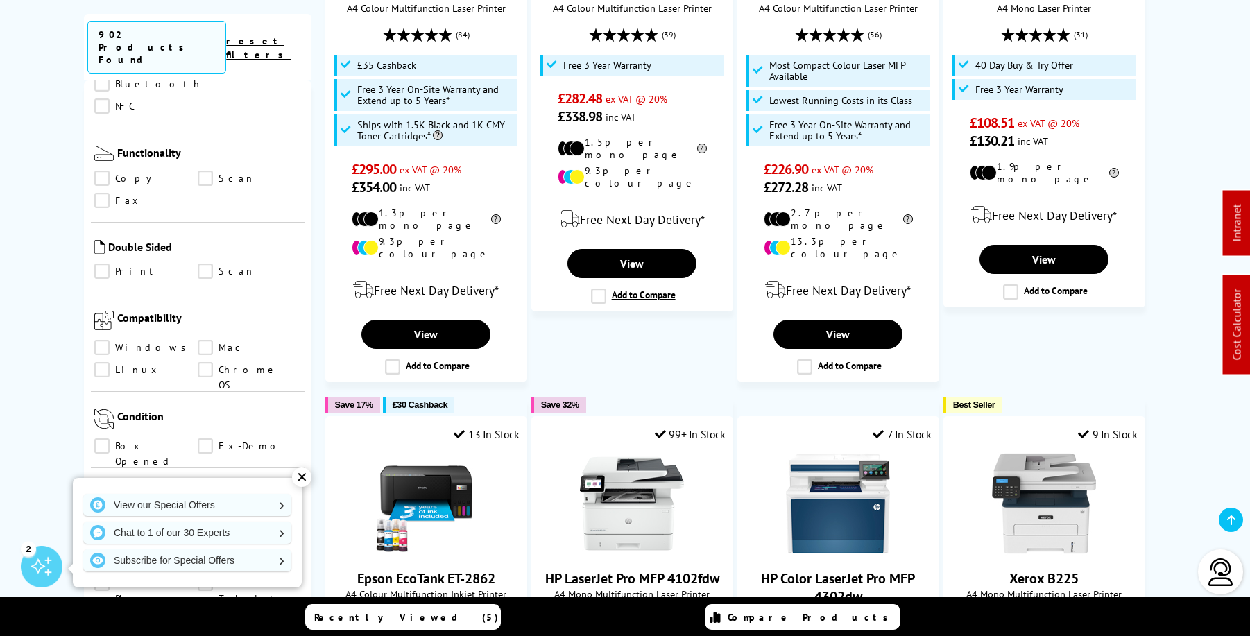
scroll to position [819, 0]
click at [203, 297] on div "Compatibility Windows Mac Linux Chrome OS" at bounding box center [198, 346] width 214 height 99
click at [203, 343] on link "Mac" at bounding box center [249, 350] width 103 height 15
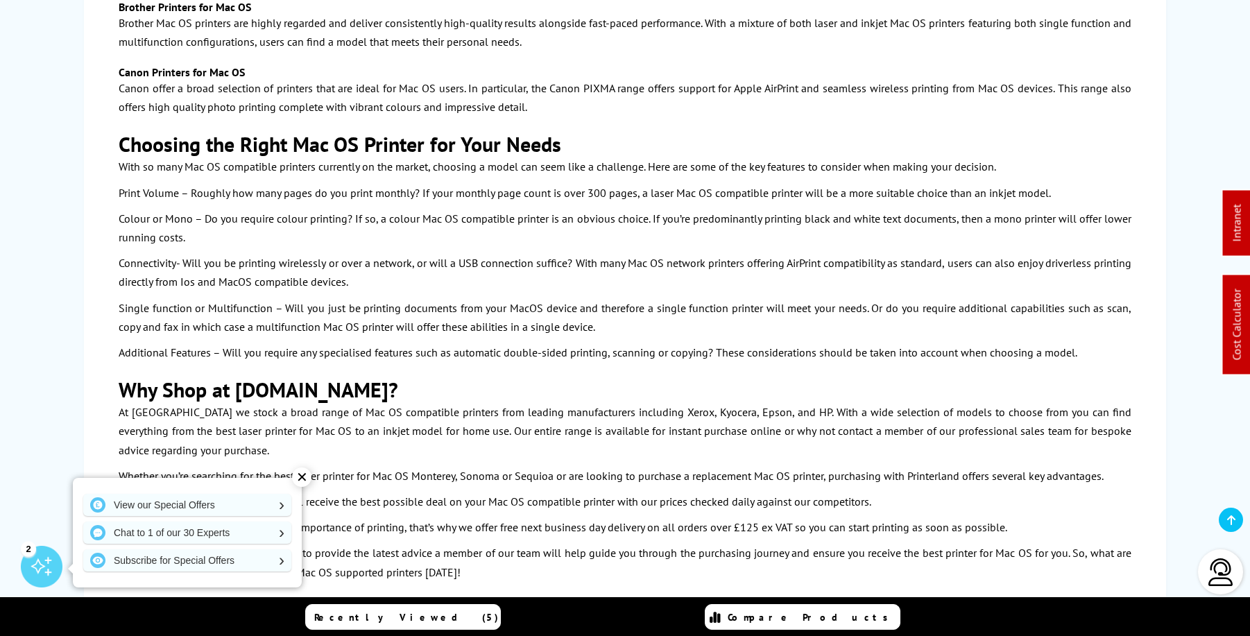
scroll to position [3537, 0]
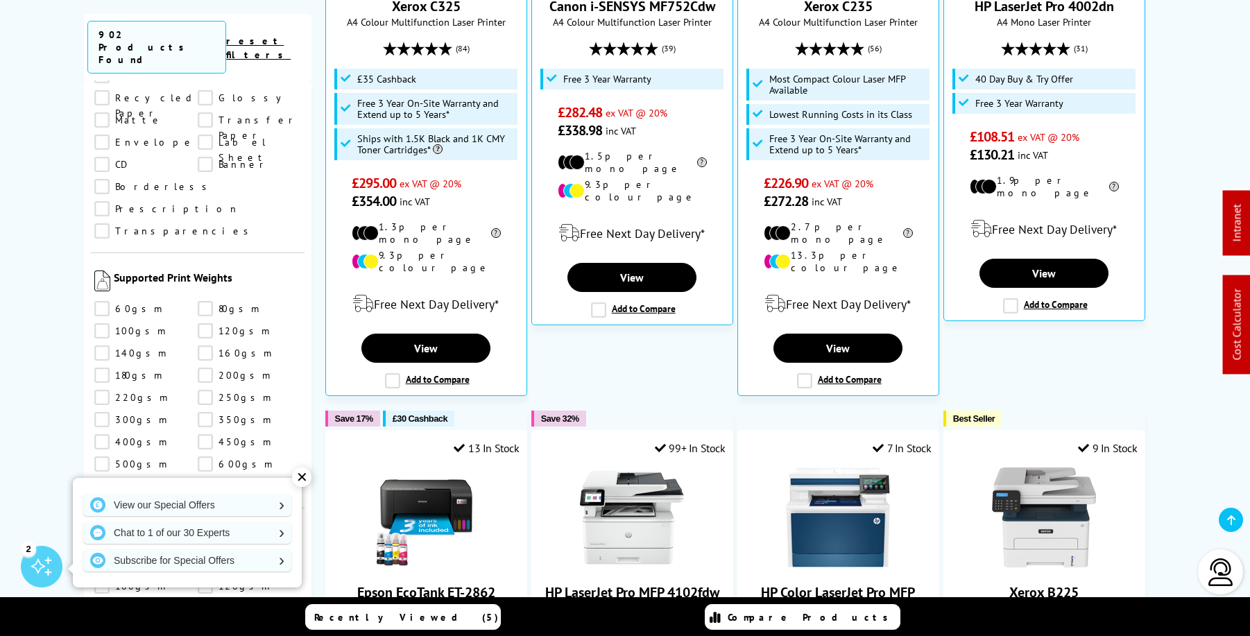
scroll to position [1433, 0]
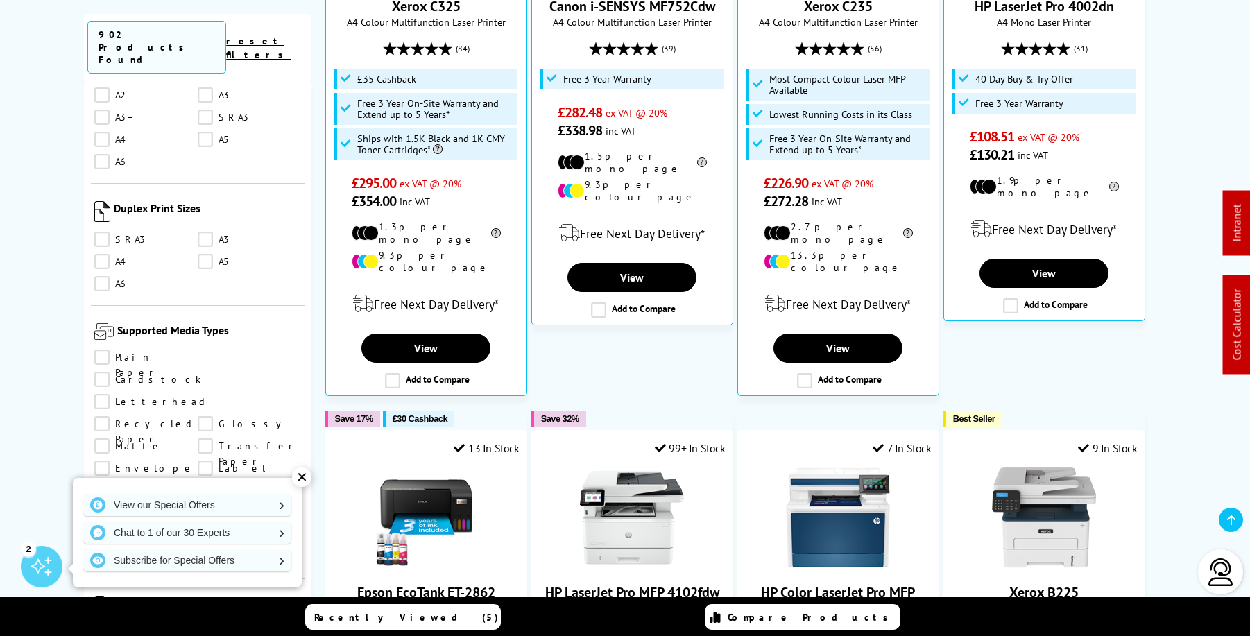
click at [198, 461] on link "Envelope" at bounding box center [145, 468] width 103 height 15
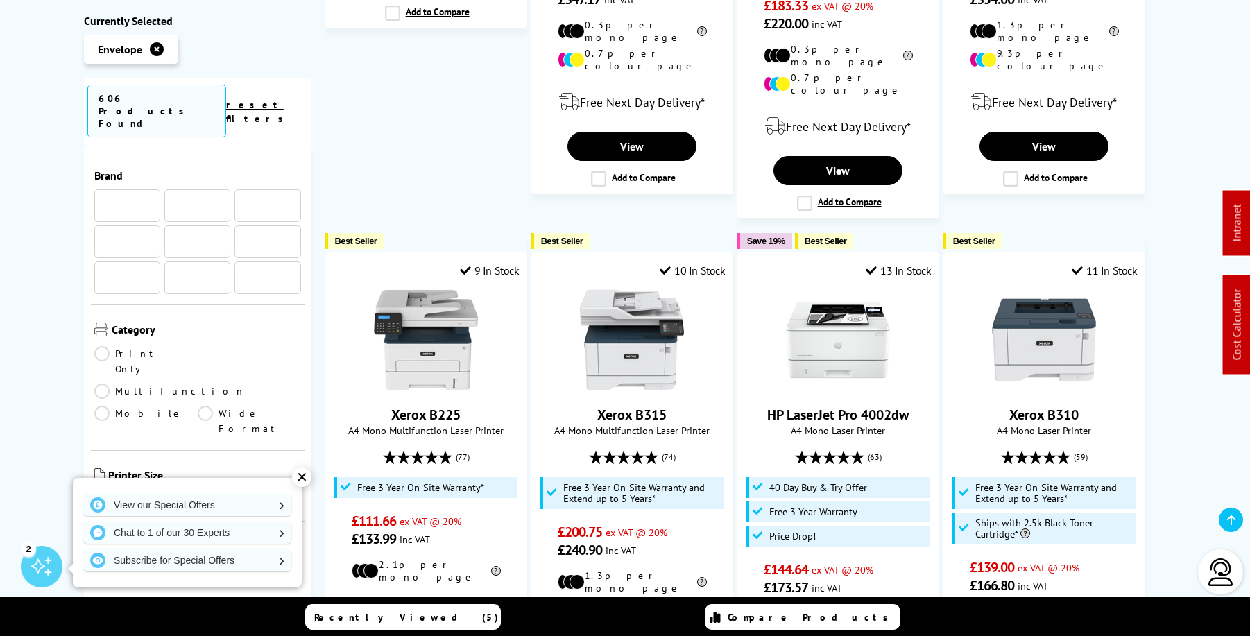
scroll to position [1433, 0]
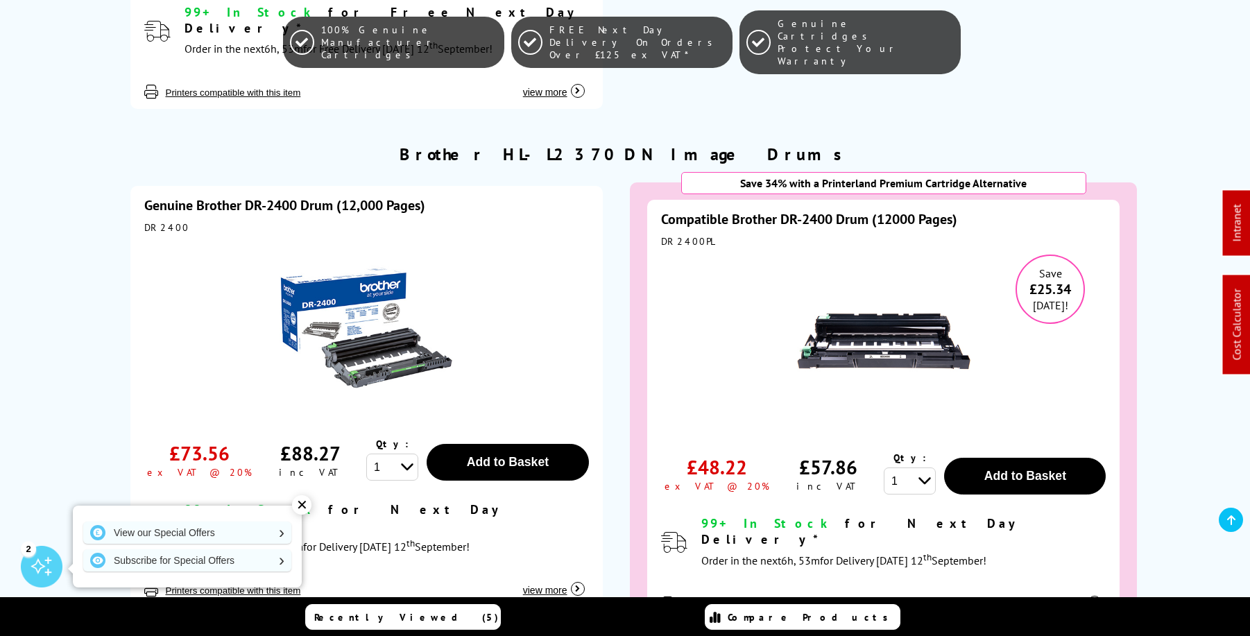
scroll to position [1918, 0]
click at [865, 320] on img at bounding box center [883, 340] width 173 height 173
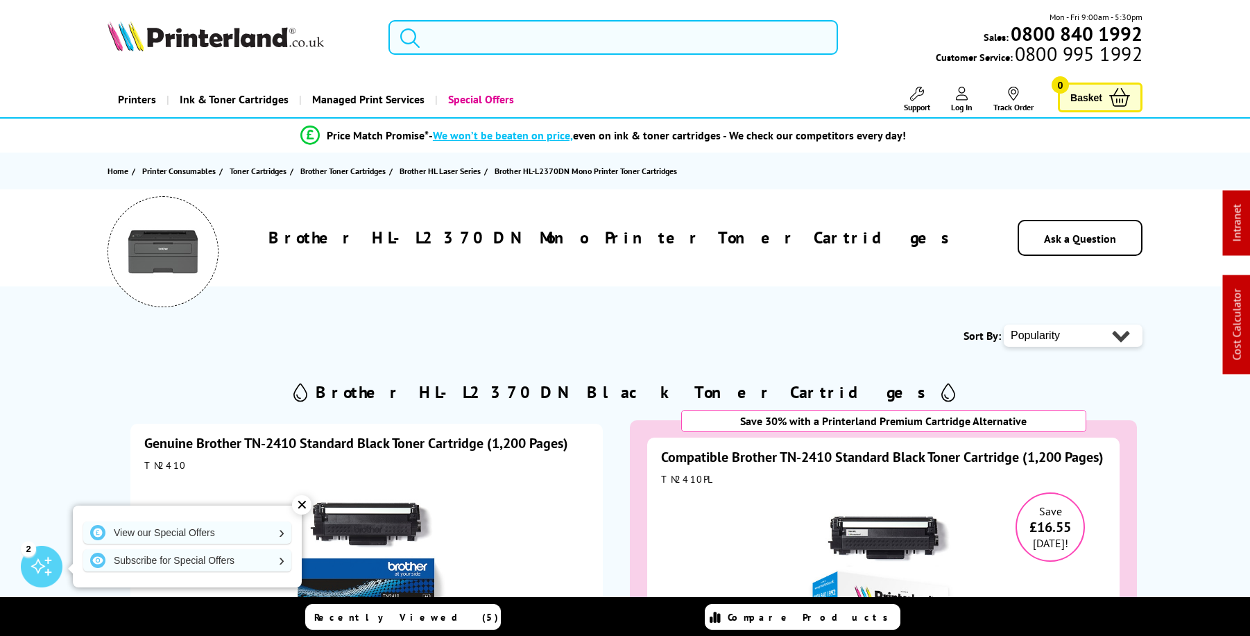
click at [579, 37] on input "search" at bounding box center [614, 37] width 450 height 35
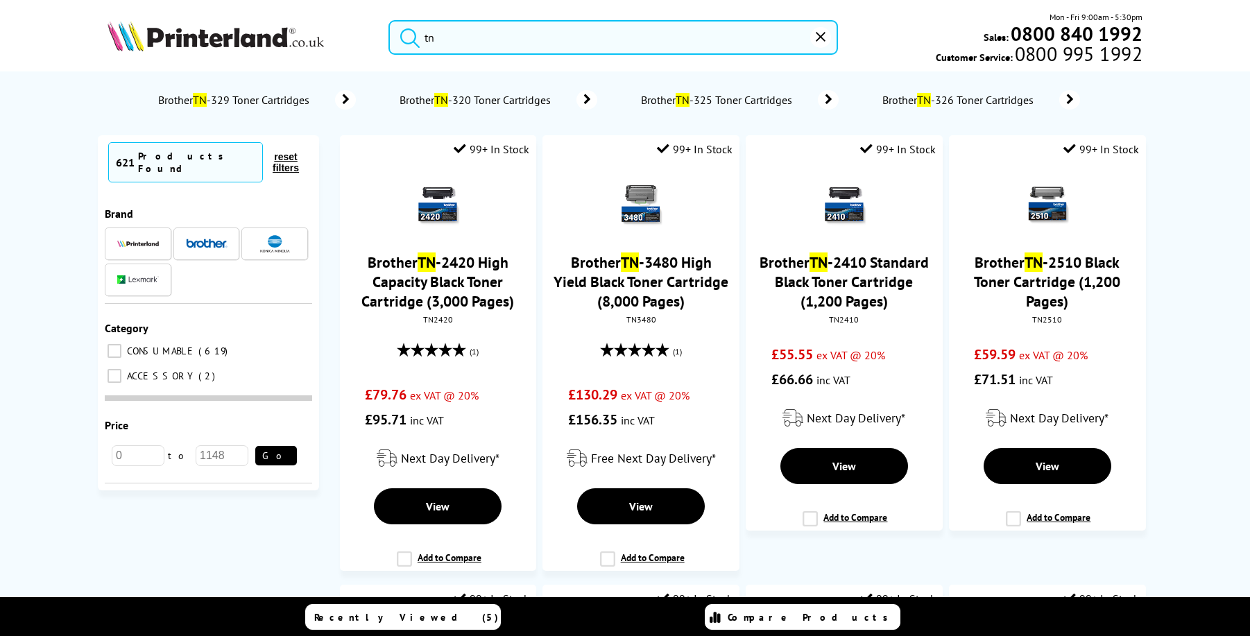
type input "t"
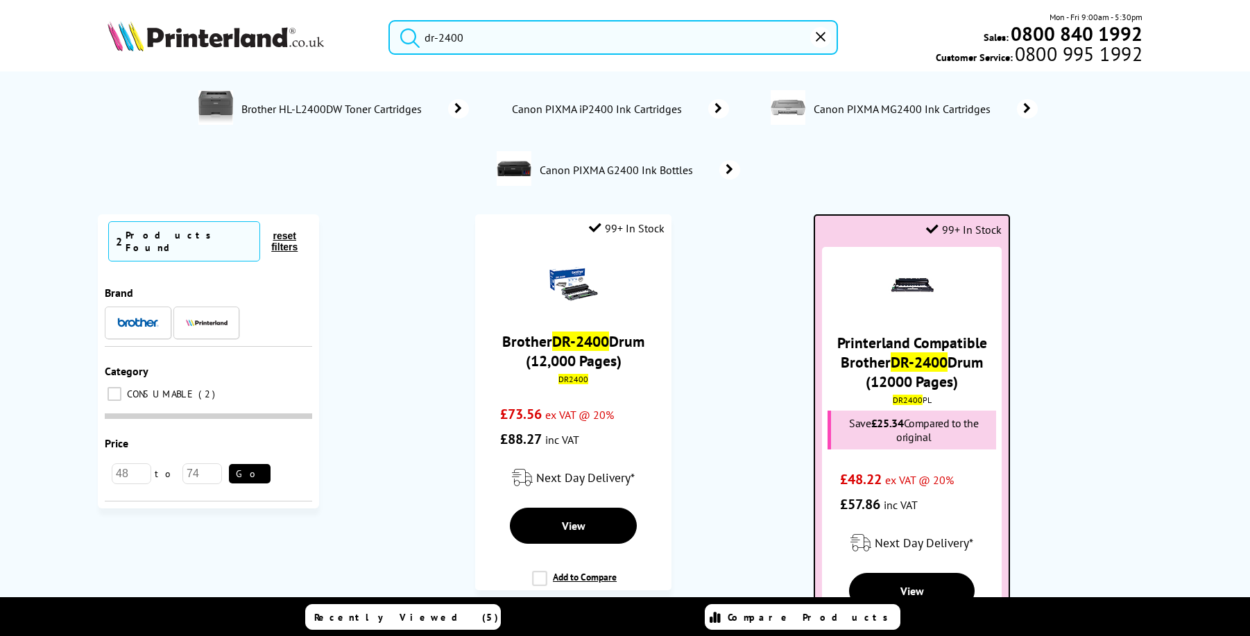
type input "dr-2400"
click at [920, 358] on mark "DR-2400" at bounding box center [919, 361] width 57 height 19
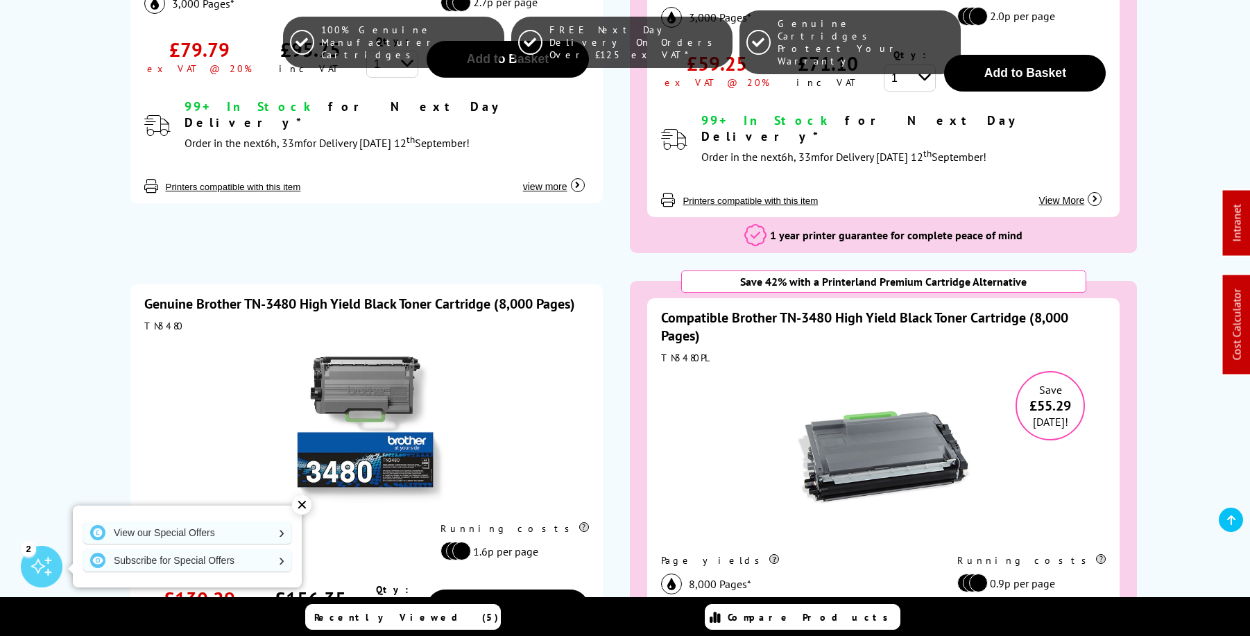
scroll to position [423, 0]
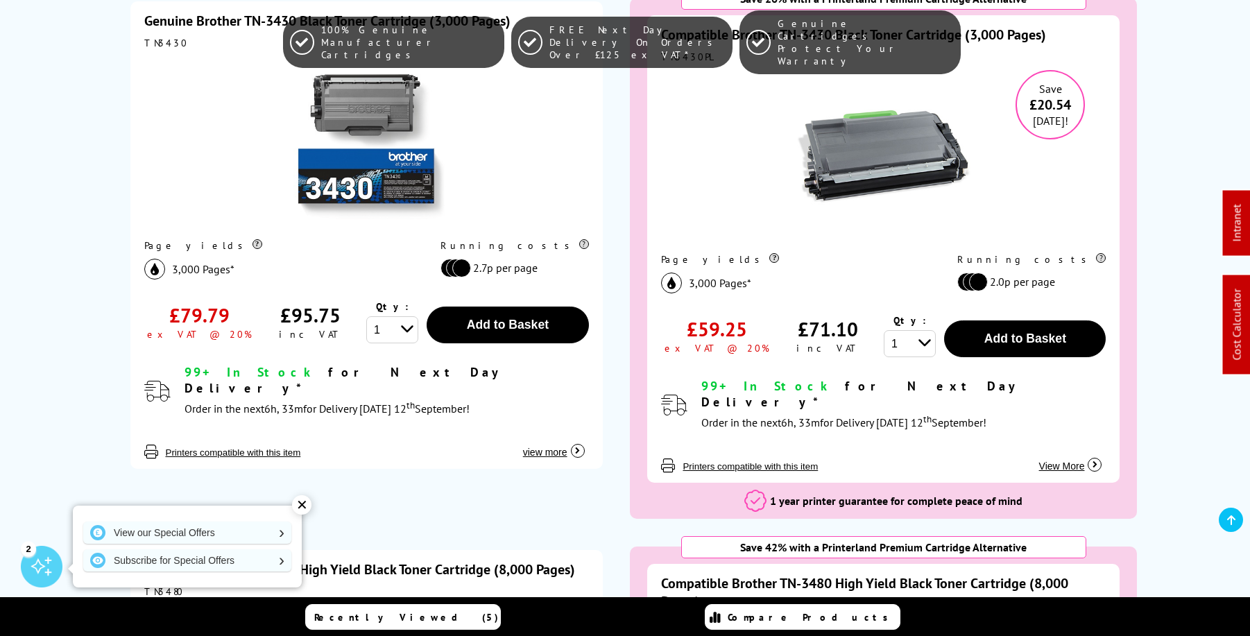
click at [398, 126] on img at bounding box center [366, 142] width 173 height 173
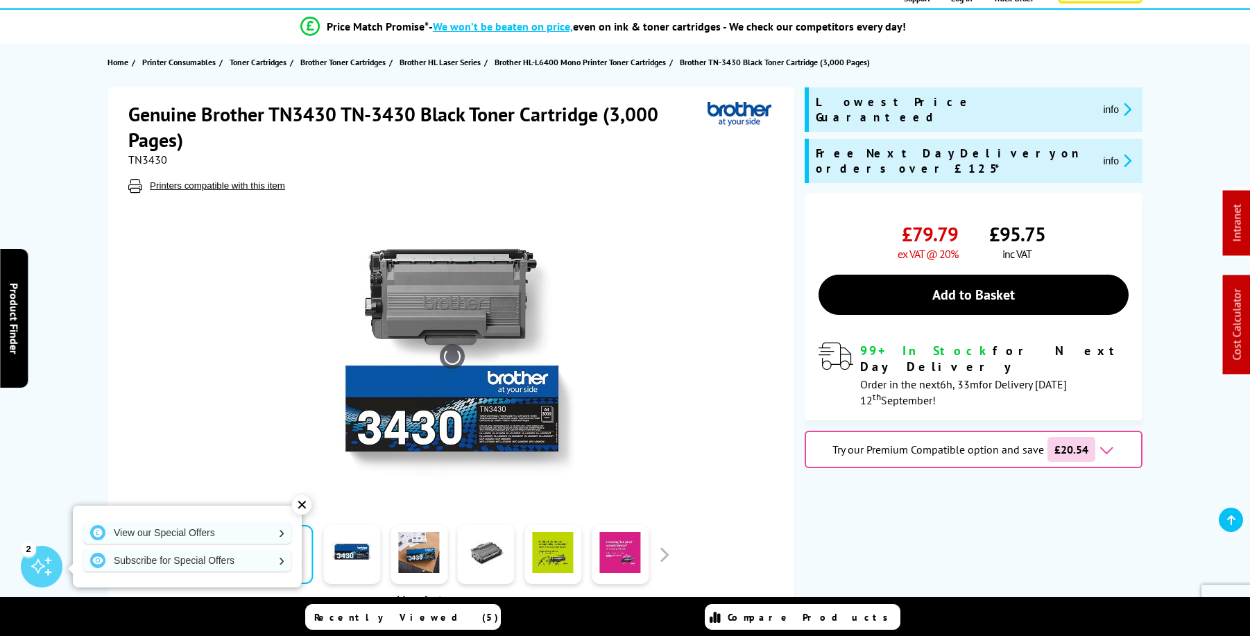
click at [484, 300] on img at bounding box center [452, 357] width 272 height 272
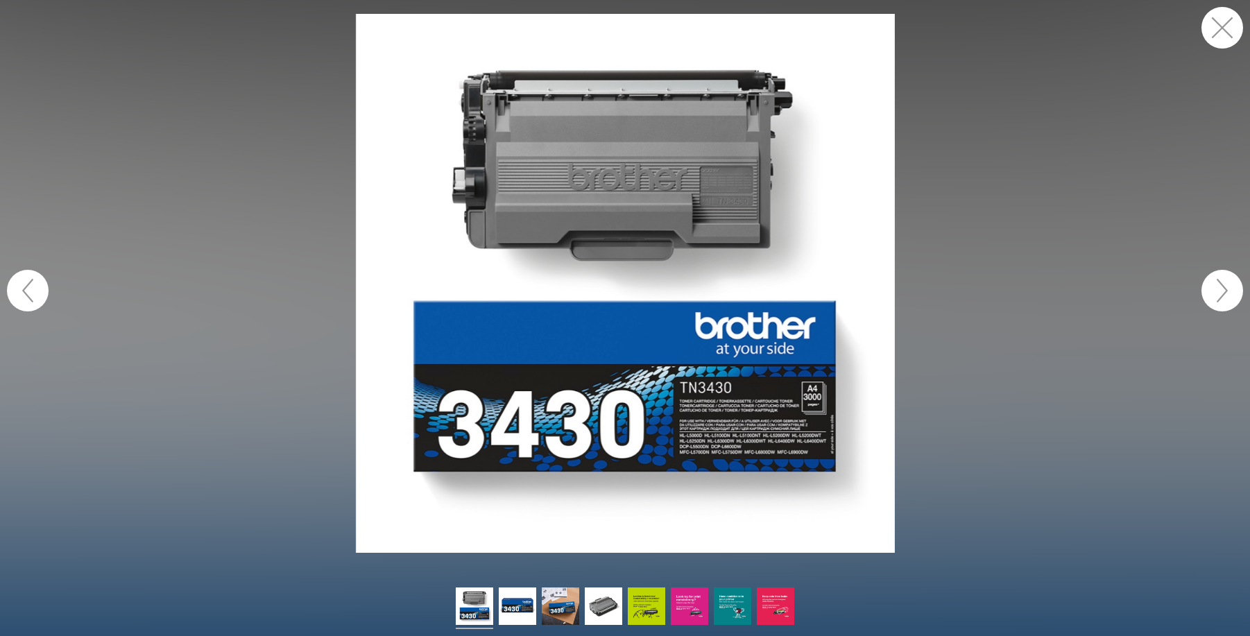
click at [1229, 29] on button "button" at bounding box center [1223, 28] width 42 height 42
